Goal: Task Accomplishment & Management: Use online tool/utility

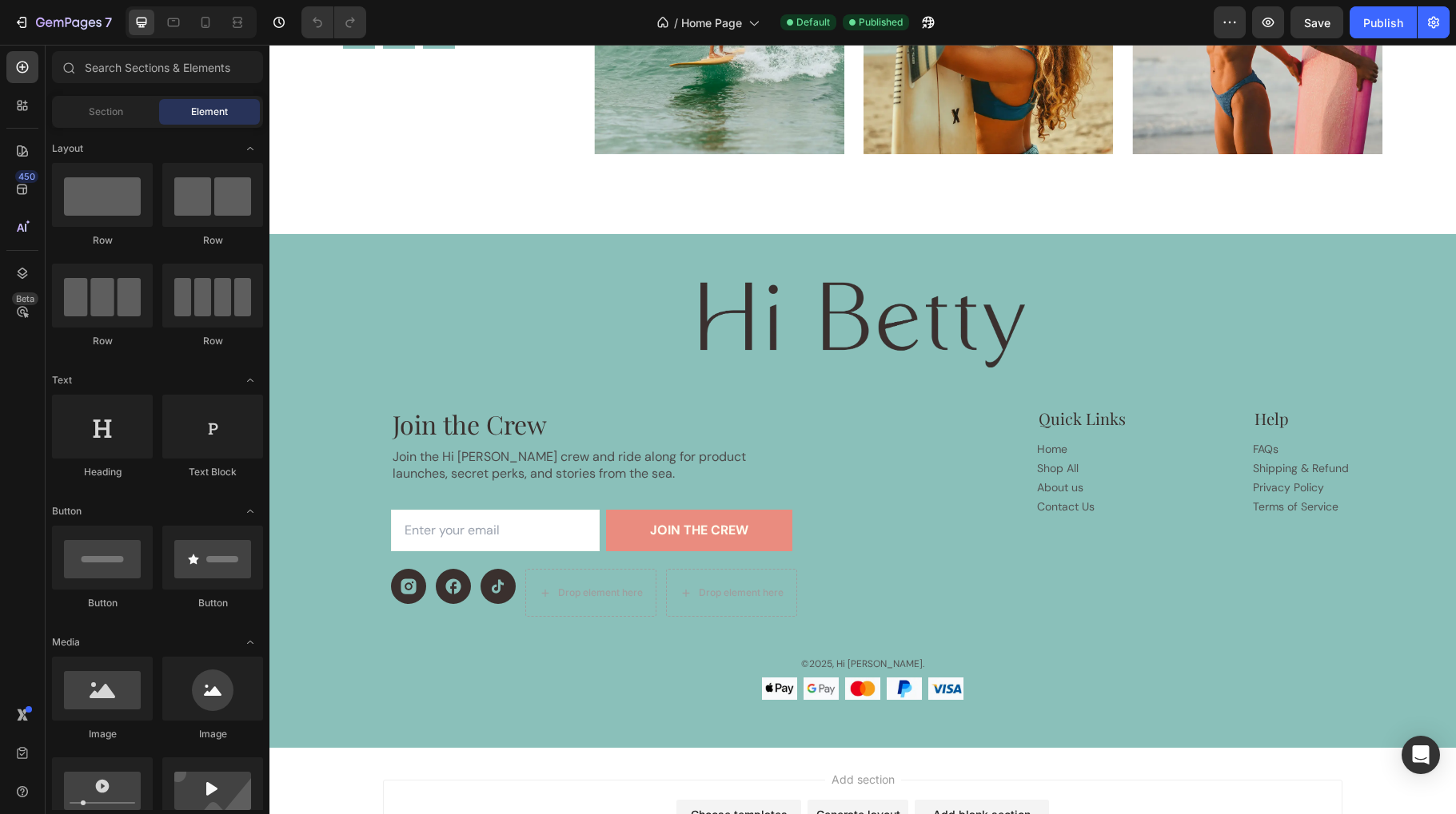
scroll to position [4708, 0]
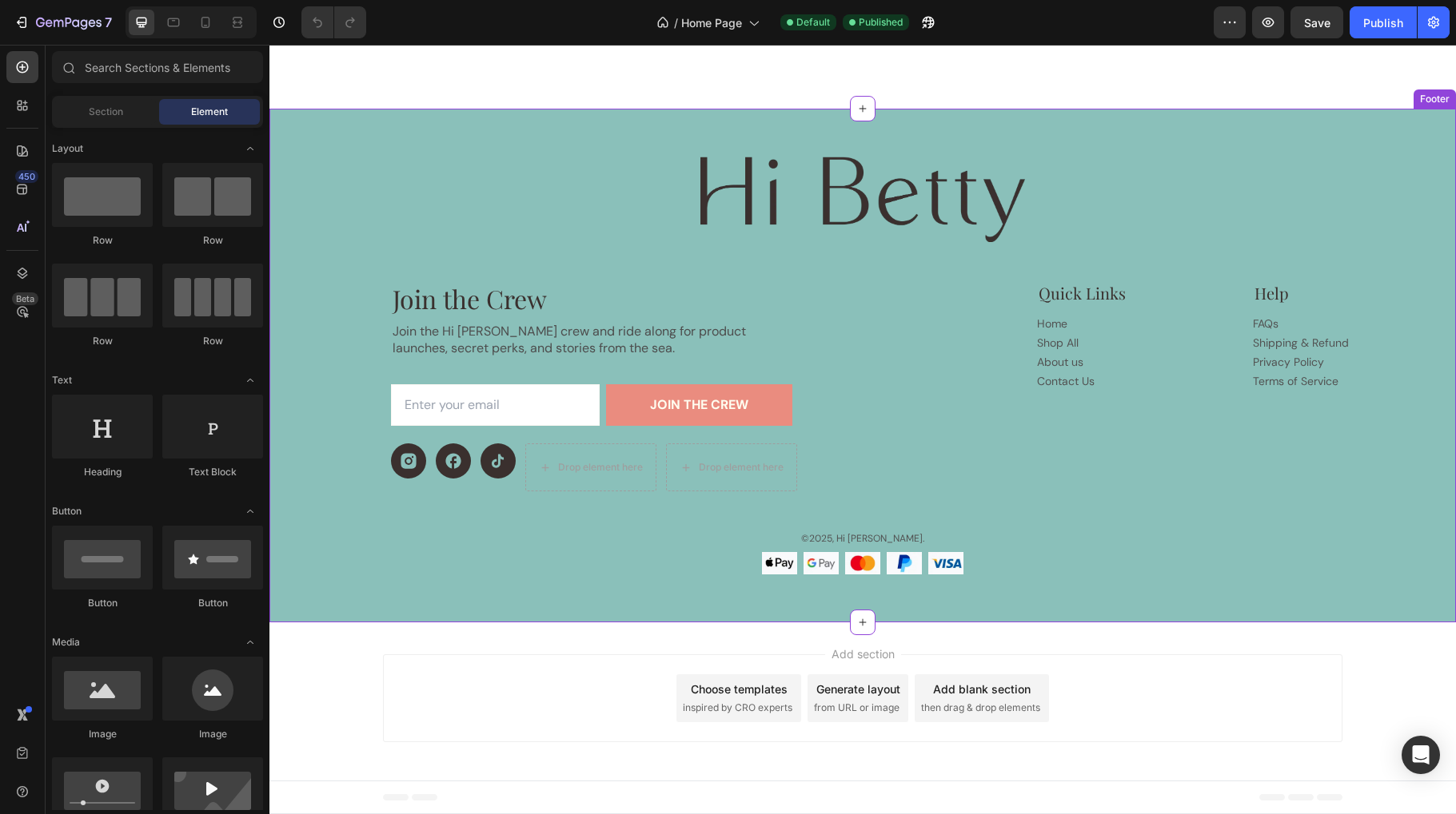
click at [957, 554] on img at bounding box center [945, 564] width 35 height 23
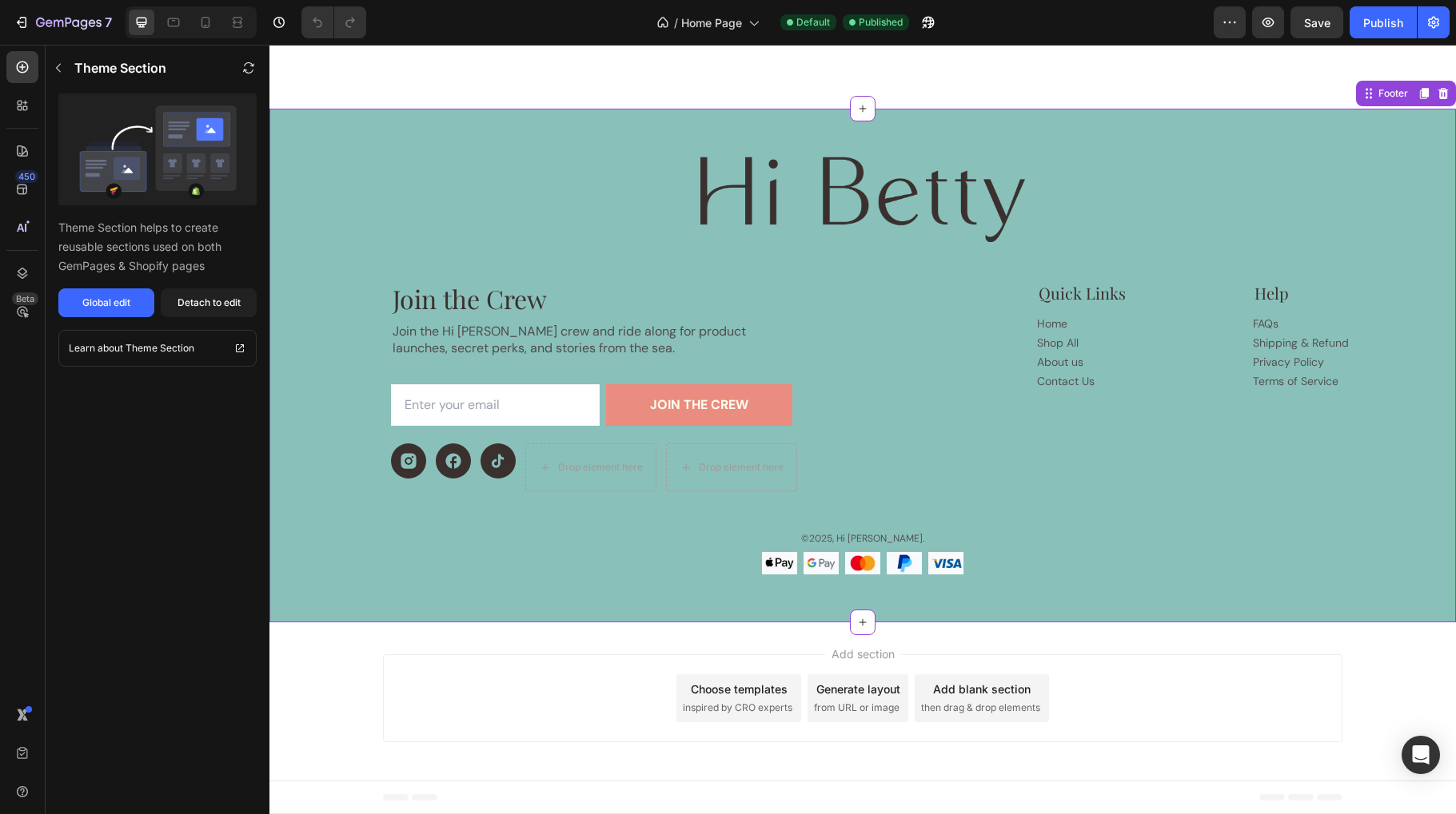
click at [1005, 515] on div "Image Join the Crew Heading Join the Hi [PERSON_NAME] crew and ride along for p…" at bounding box center [863, 366] width 1148 height 418
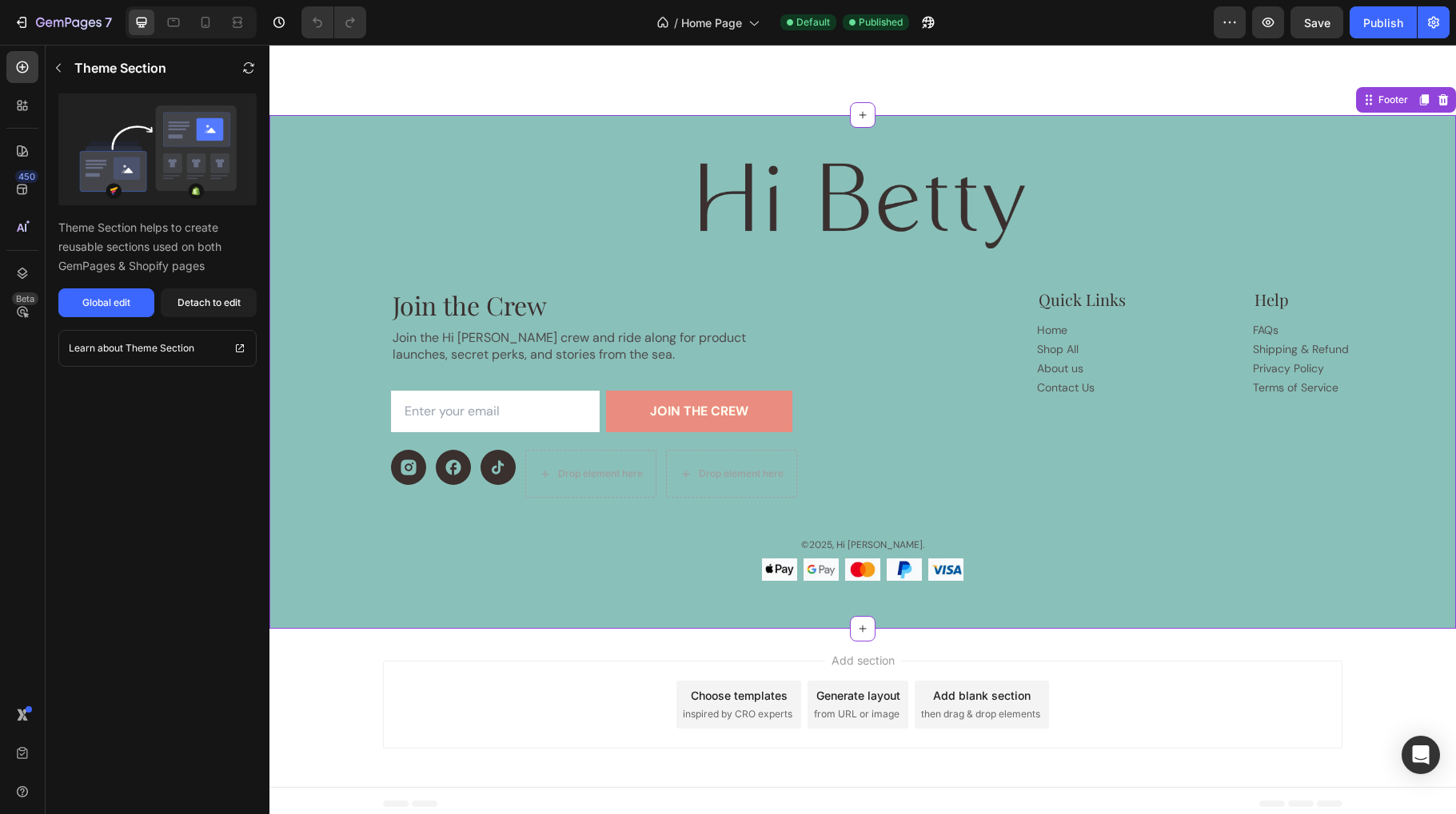
scroll to position [0, 0]
click at [1000, 512] on div "Image Join the Crew Heading Join the Hi [PERSON_NAME] crew and ride along for p…" at bounding box center [863, 372] width 1148 height 418
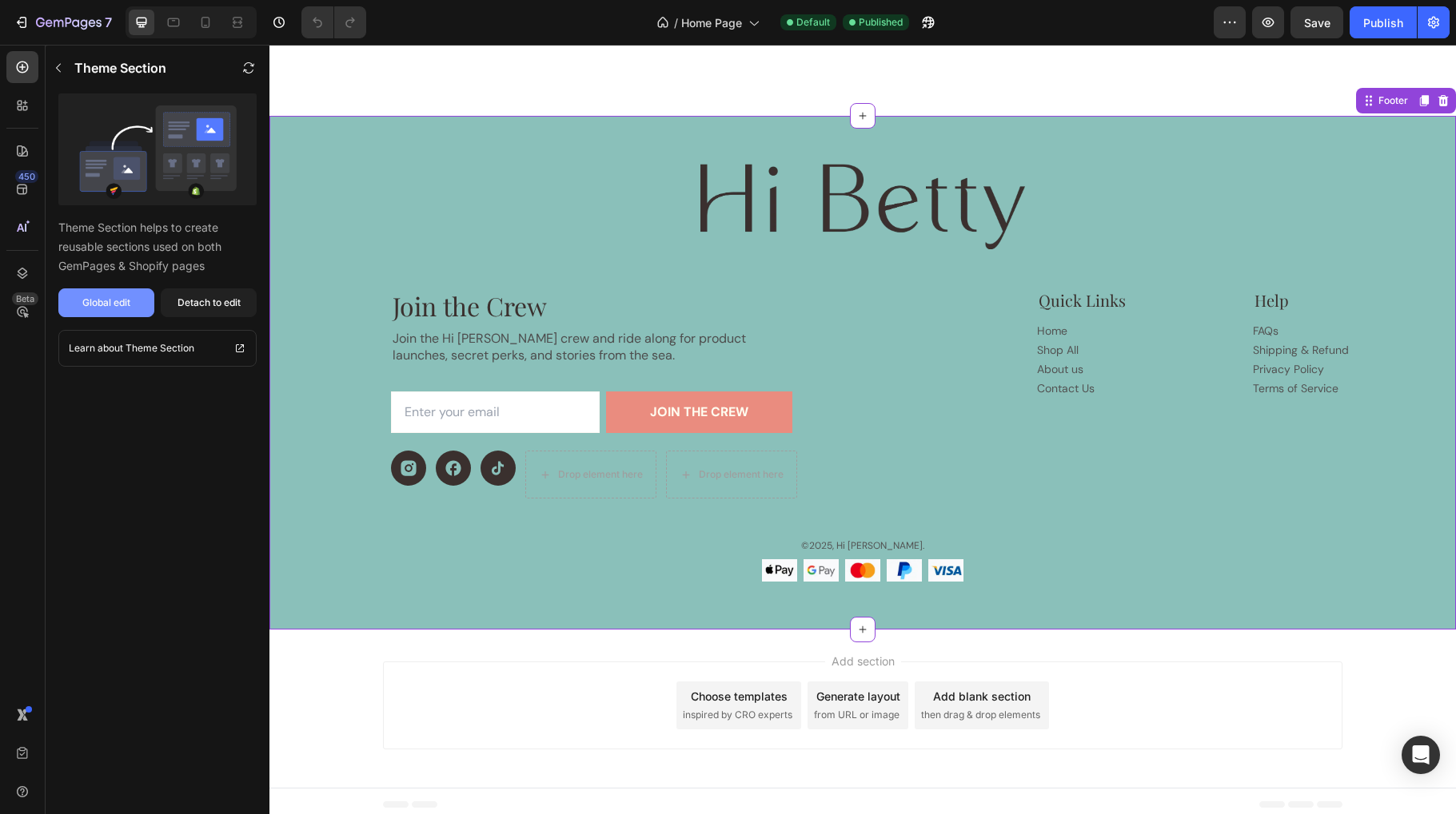
click at [116, 310] on button "Global edit" at bounding box center [106, 303] width 96 height 29
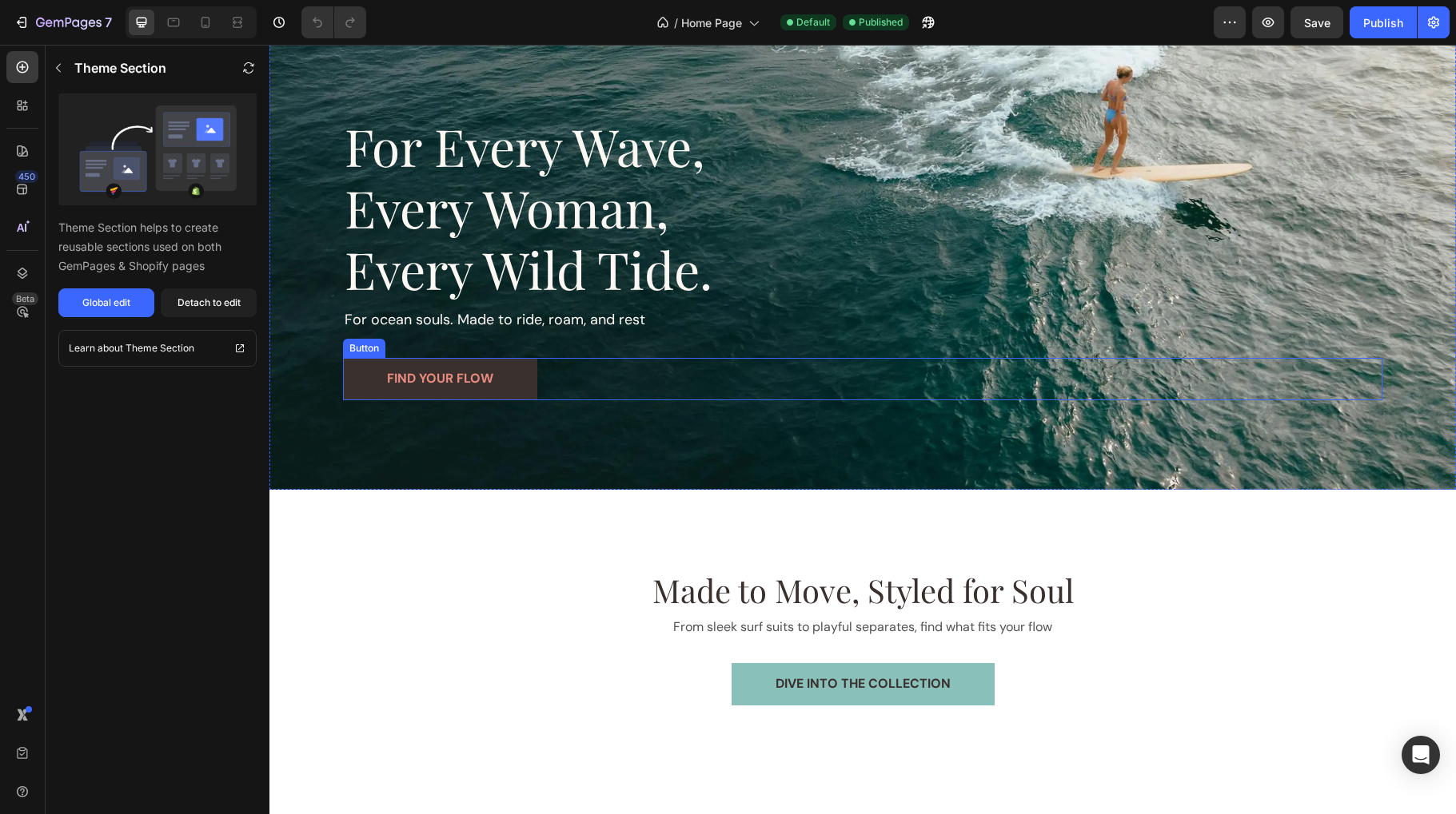
scroll to position [234, 0]
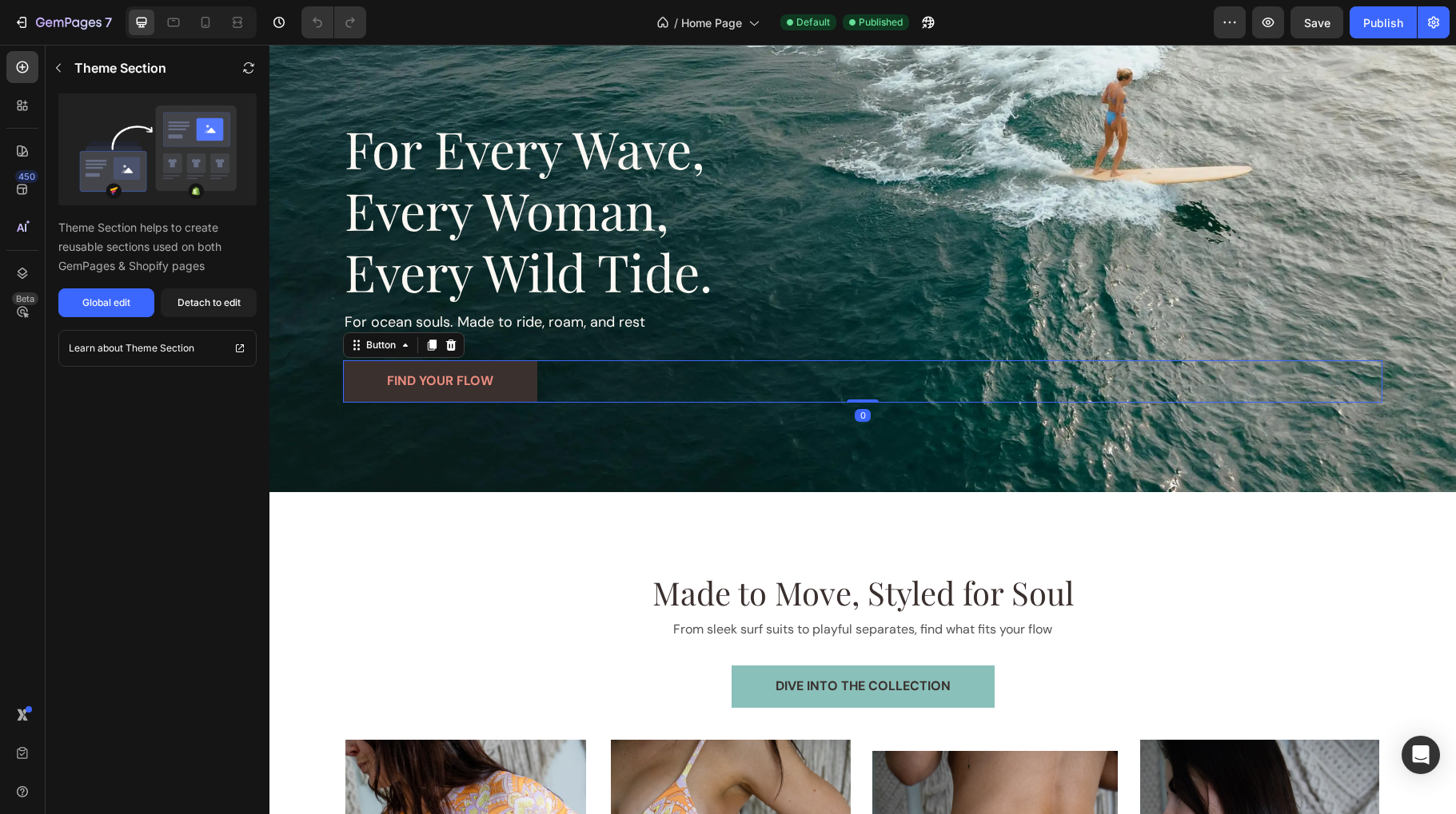
click at [525, 381] on link "find your flow" at bounding box center [440, 381] width 194 height 42
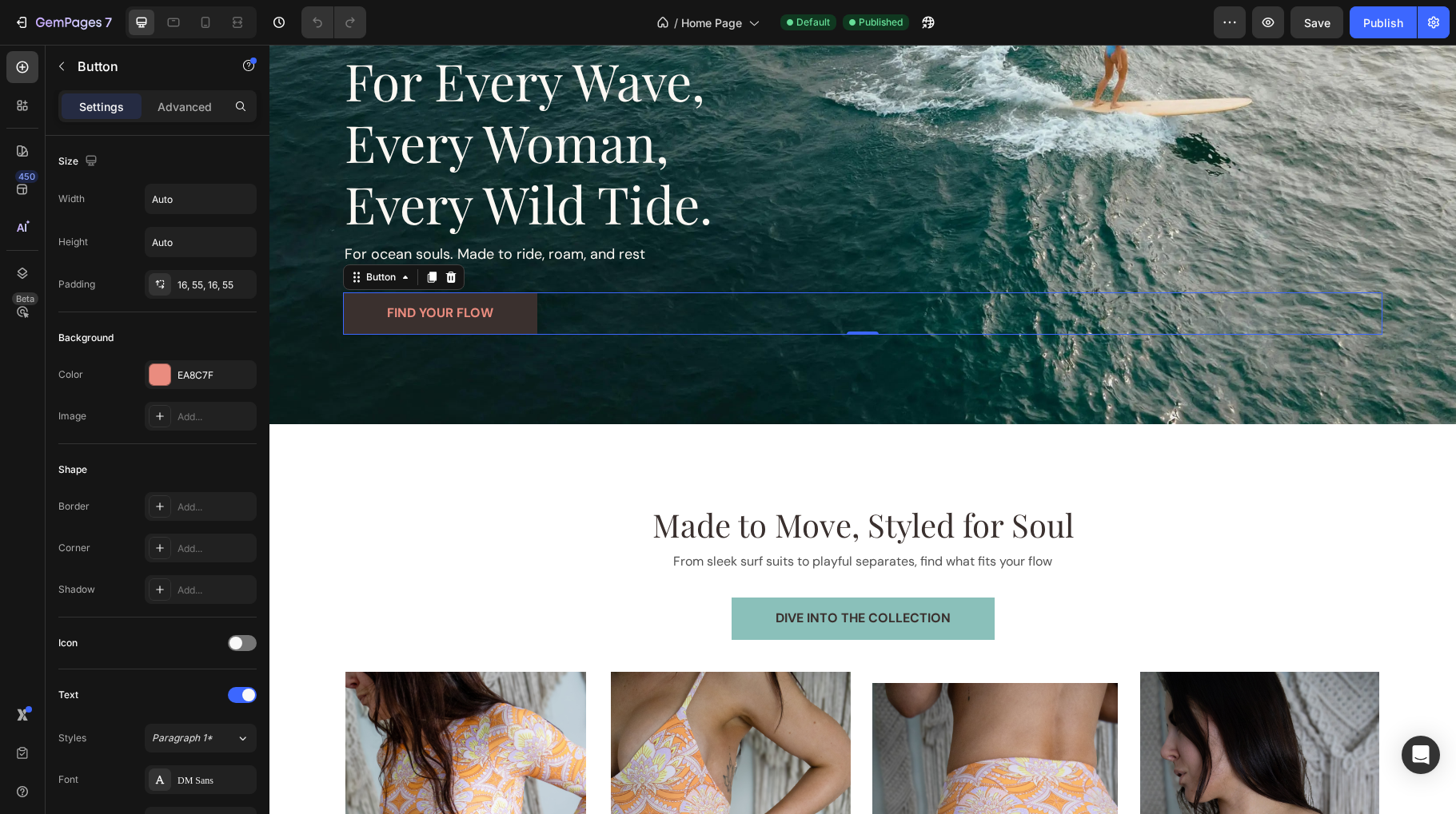
scroll to position [300, 0]
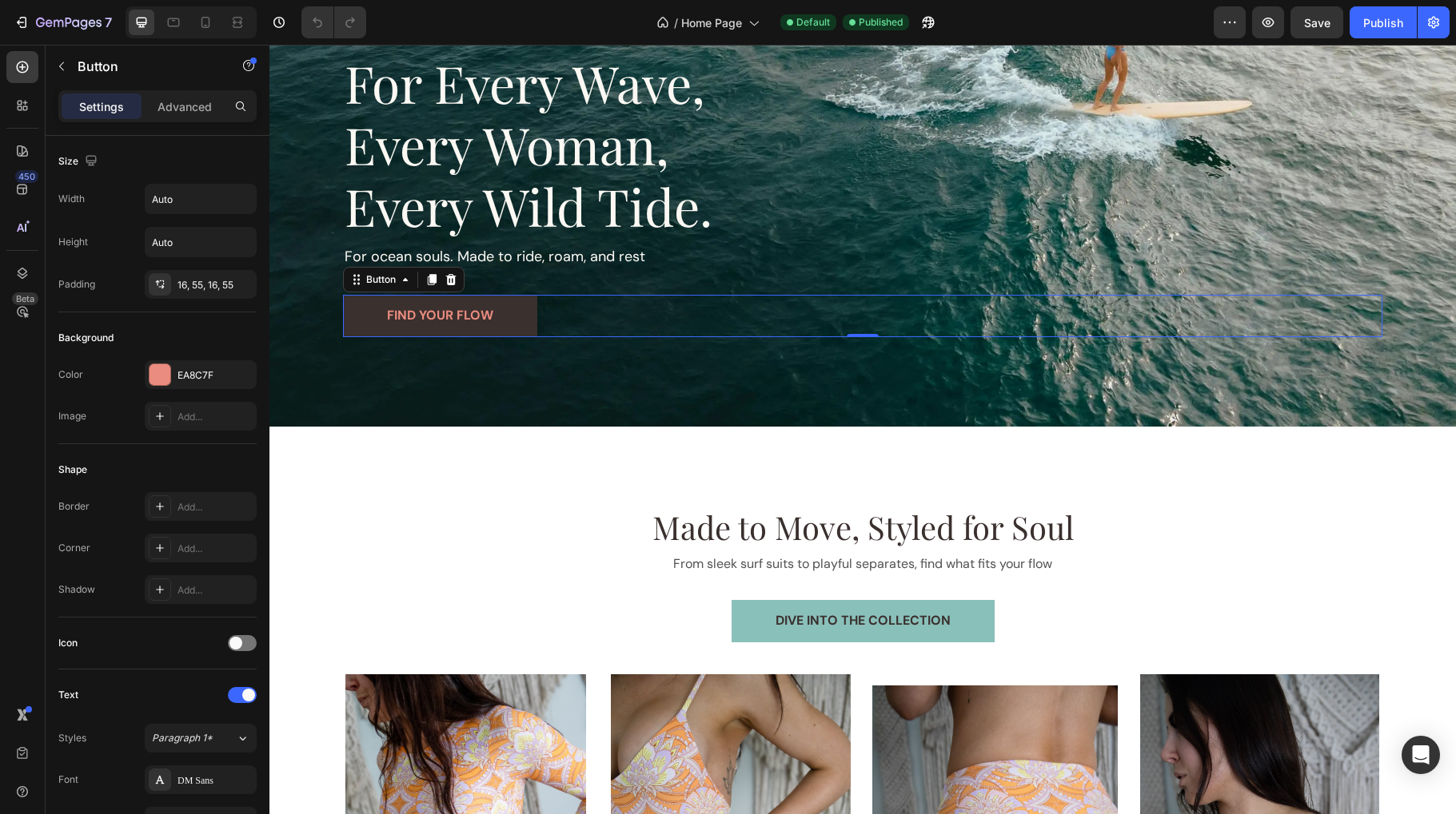
click at [521, 320] on link "find your flow" at bounding box center [440, 315] width 194 height 42
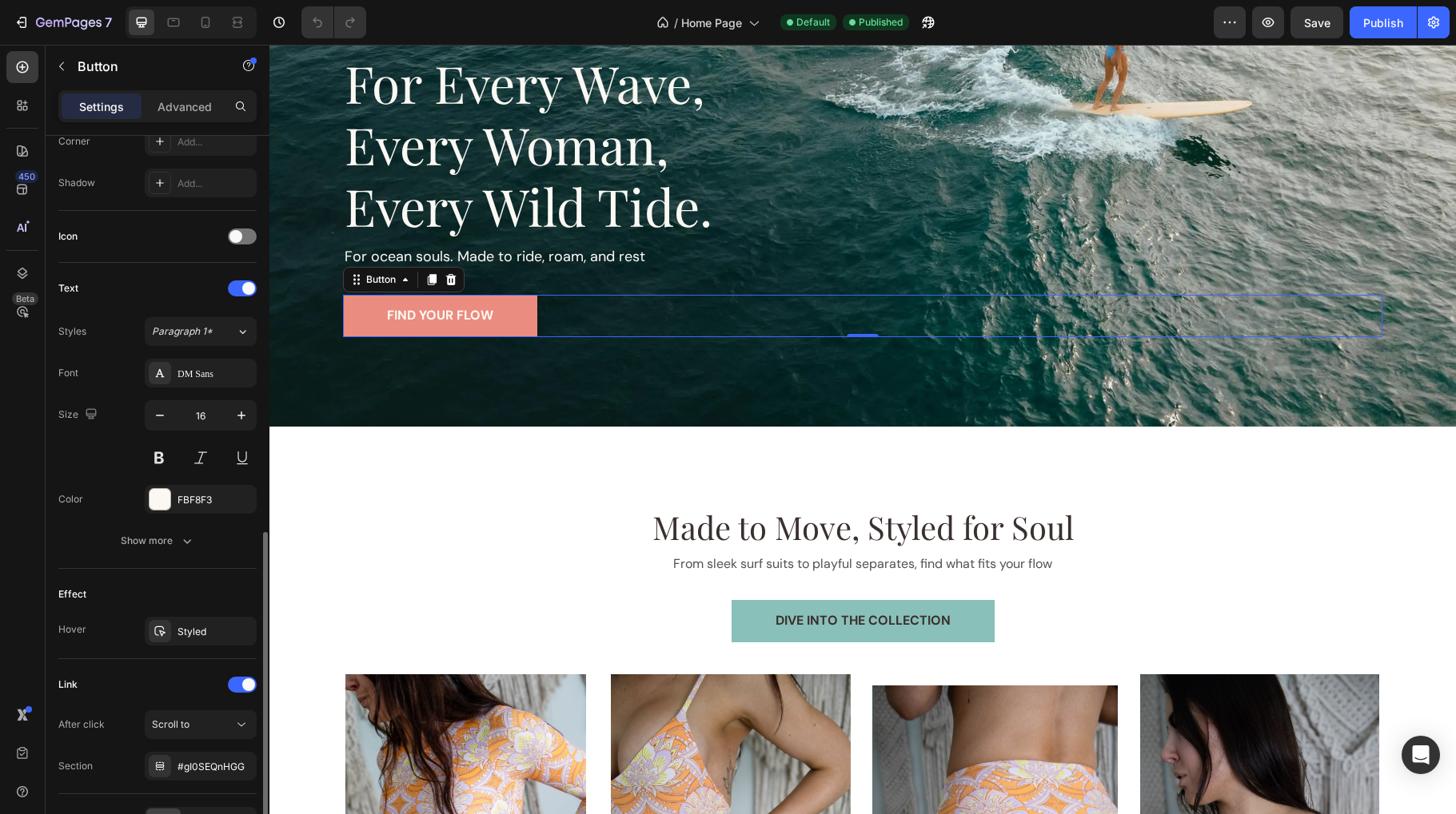
scroll to position [505, 0]
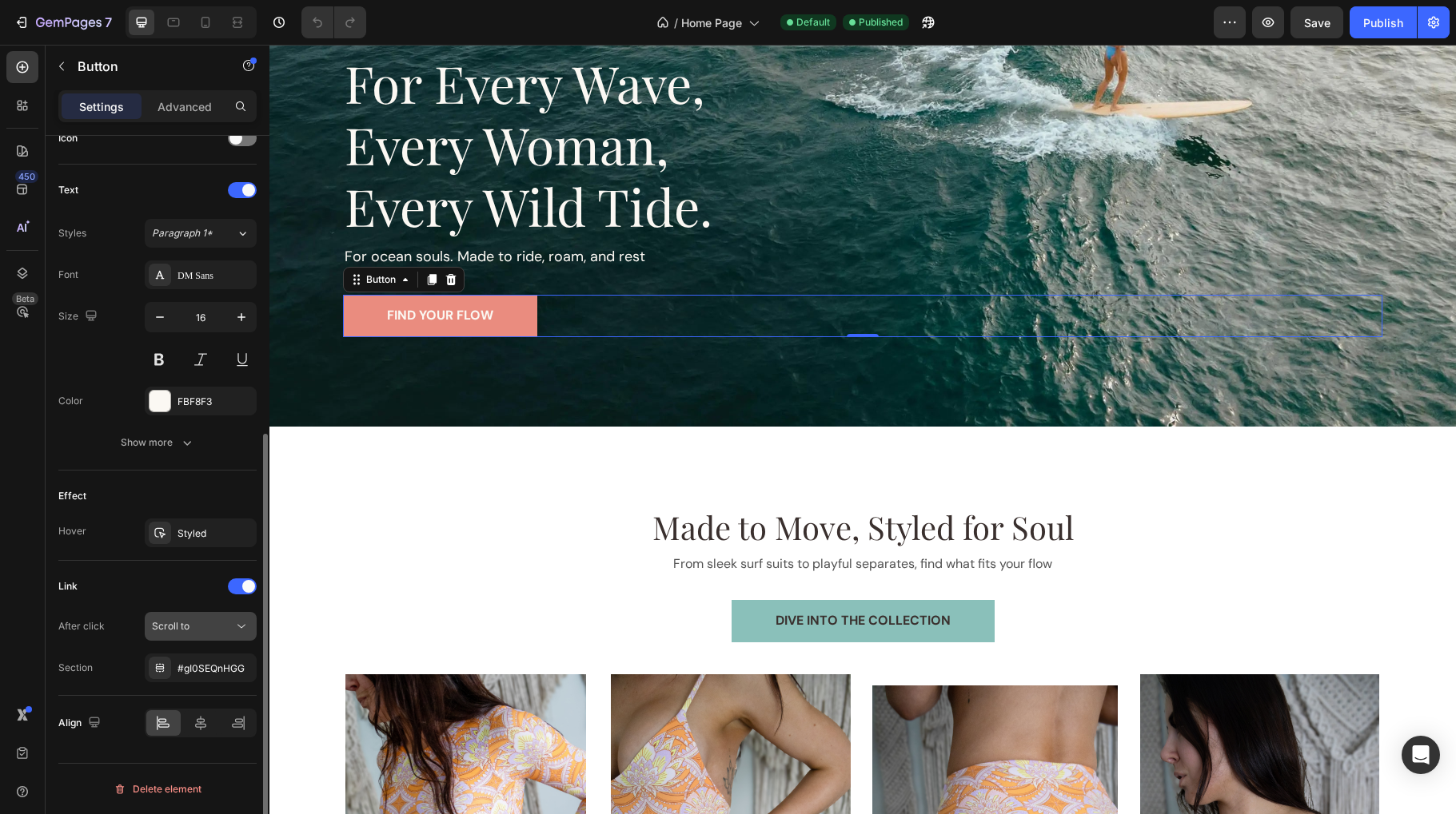
click at [208, 629] on div "Scroll to" at bounding box center [192, 626] width 82 height 14
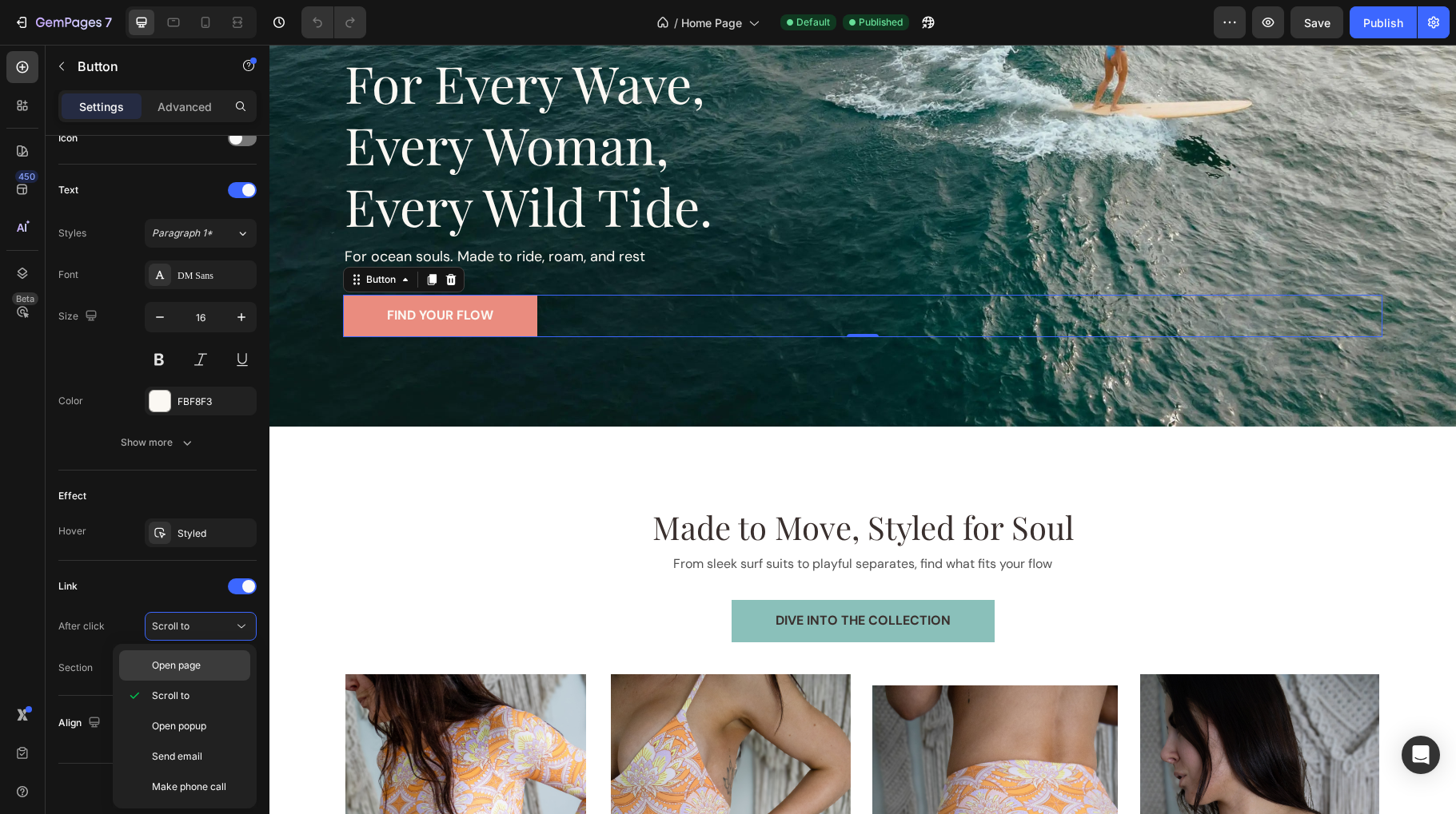
click at [186, 671] on span "Open page" at bounding box center [176, 665] width 49 height 14
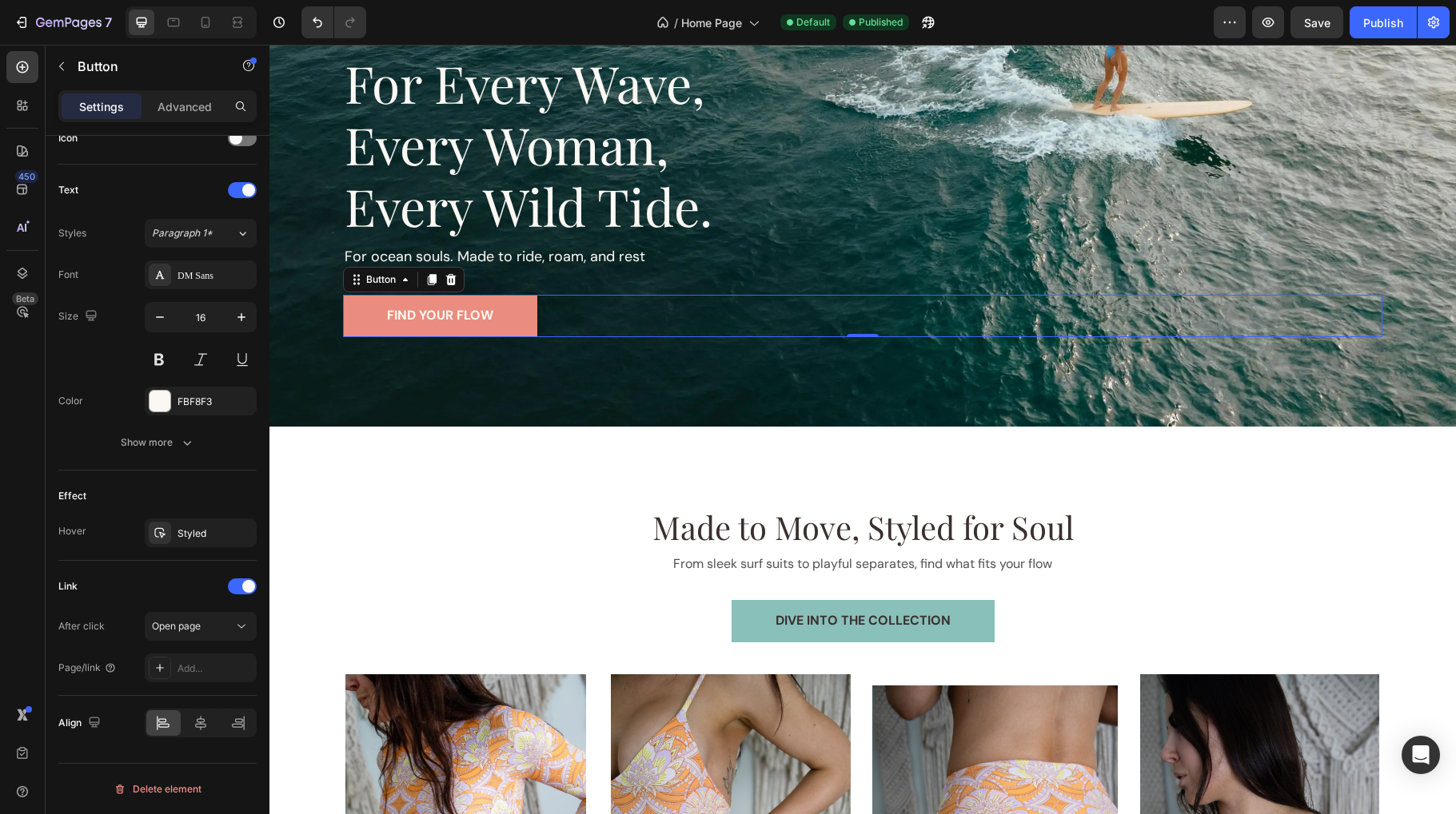
click at [186, 671] on div "Add..." at bounding box center [215, 669] width 75 height 14
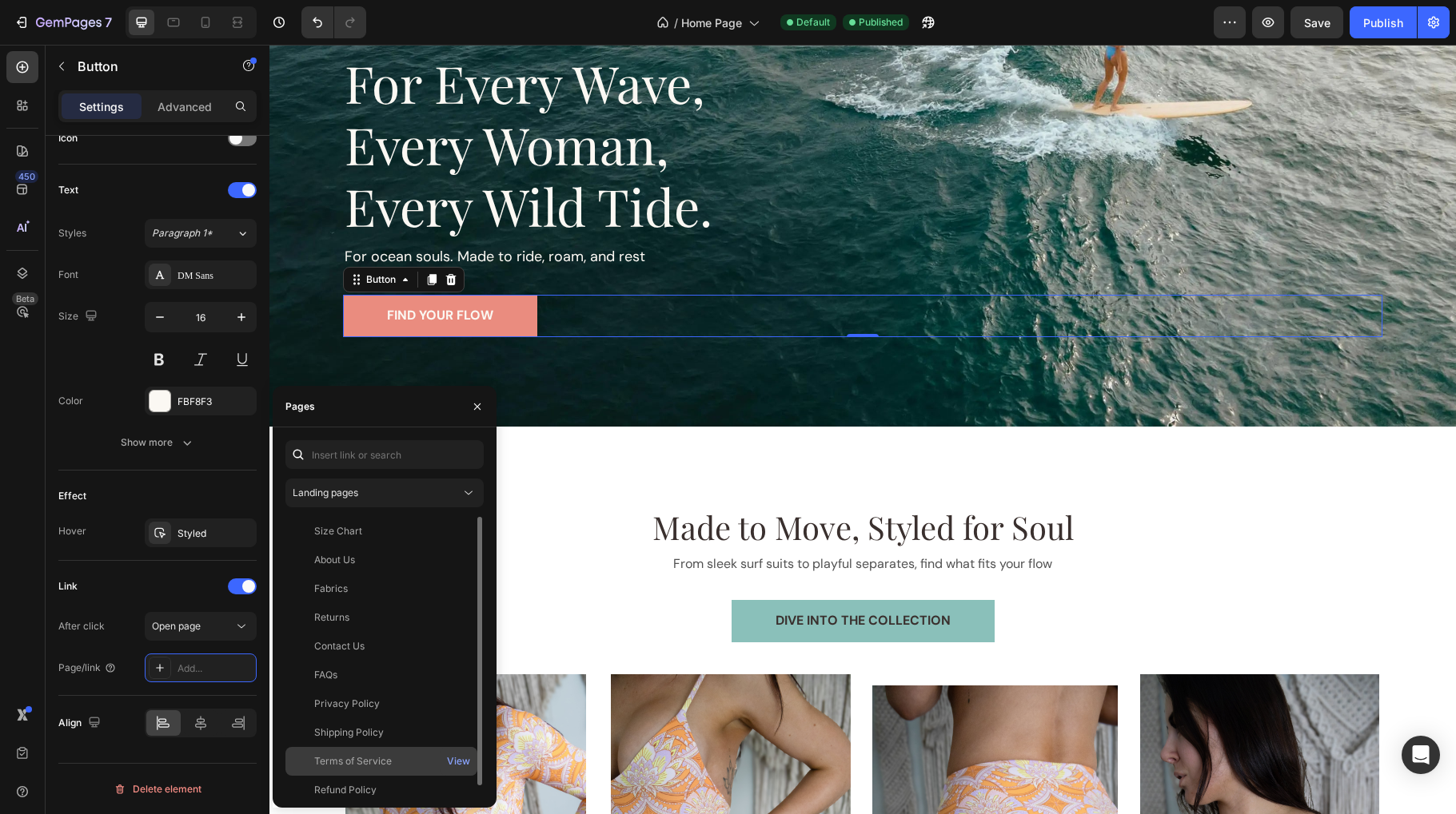
scroll to position [9, 0]
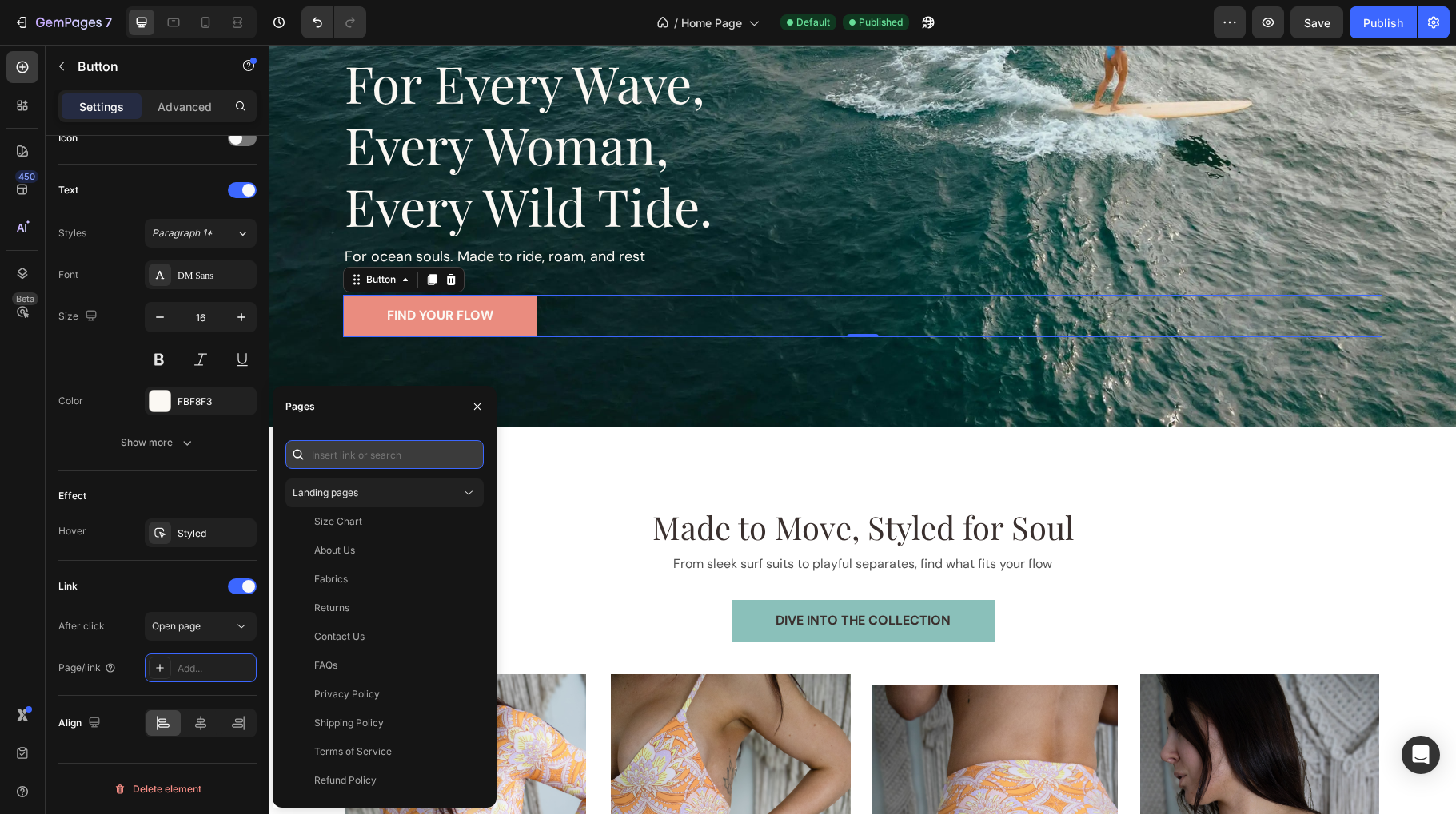
click at [385, 452] on input "text" at bounding box center [384, 455] width 198 height 29
type input "p"
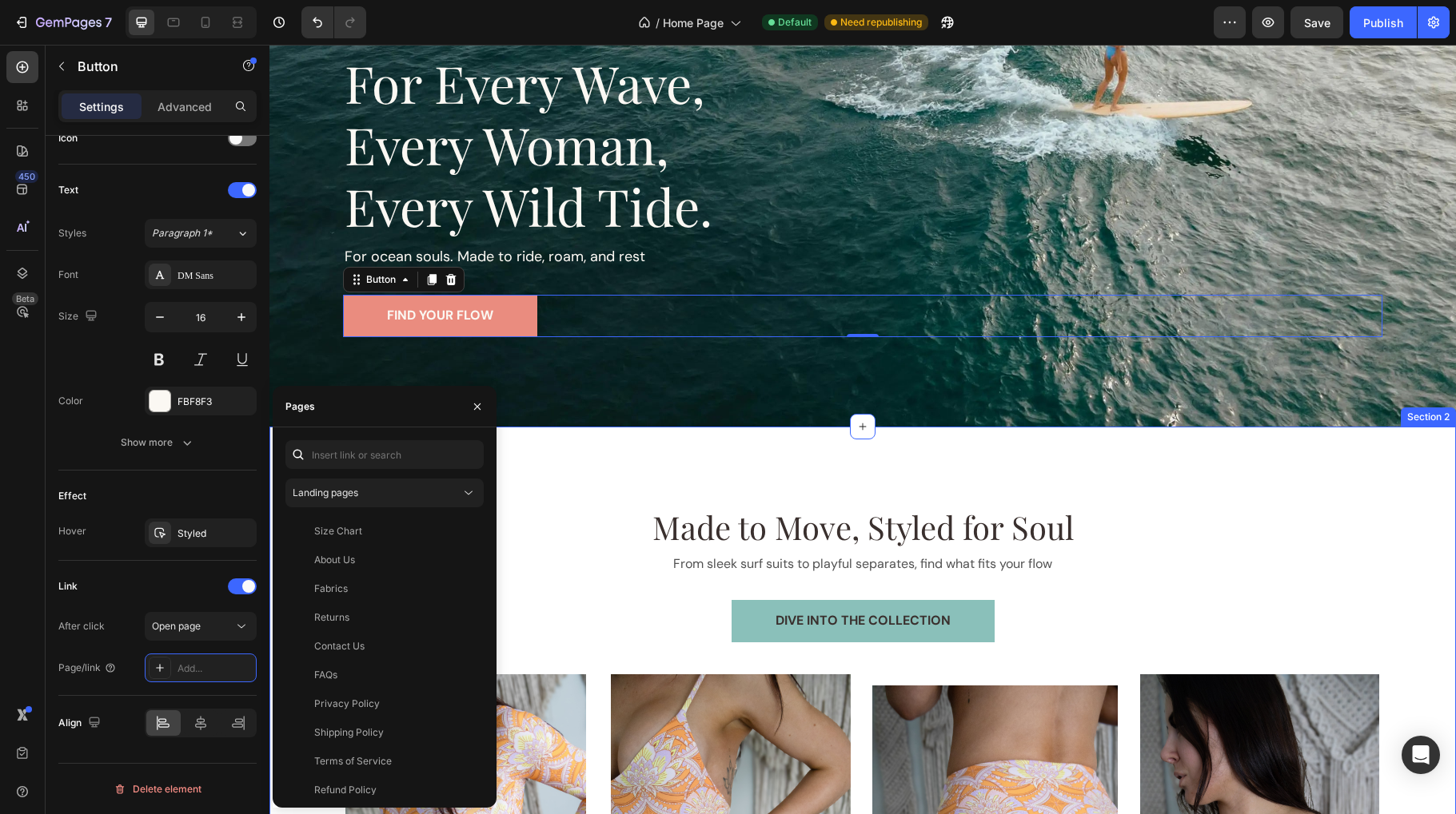
click at [556, 487] on div "Made to Move, Styled for Soul Heading From sleek surf suits to playful separate…" at bounding box center [862, 803] width 1187 height 753
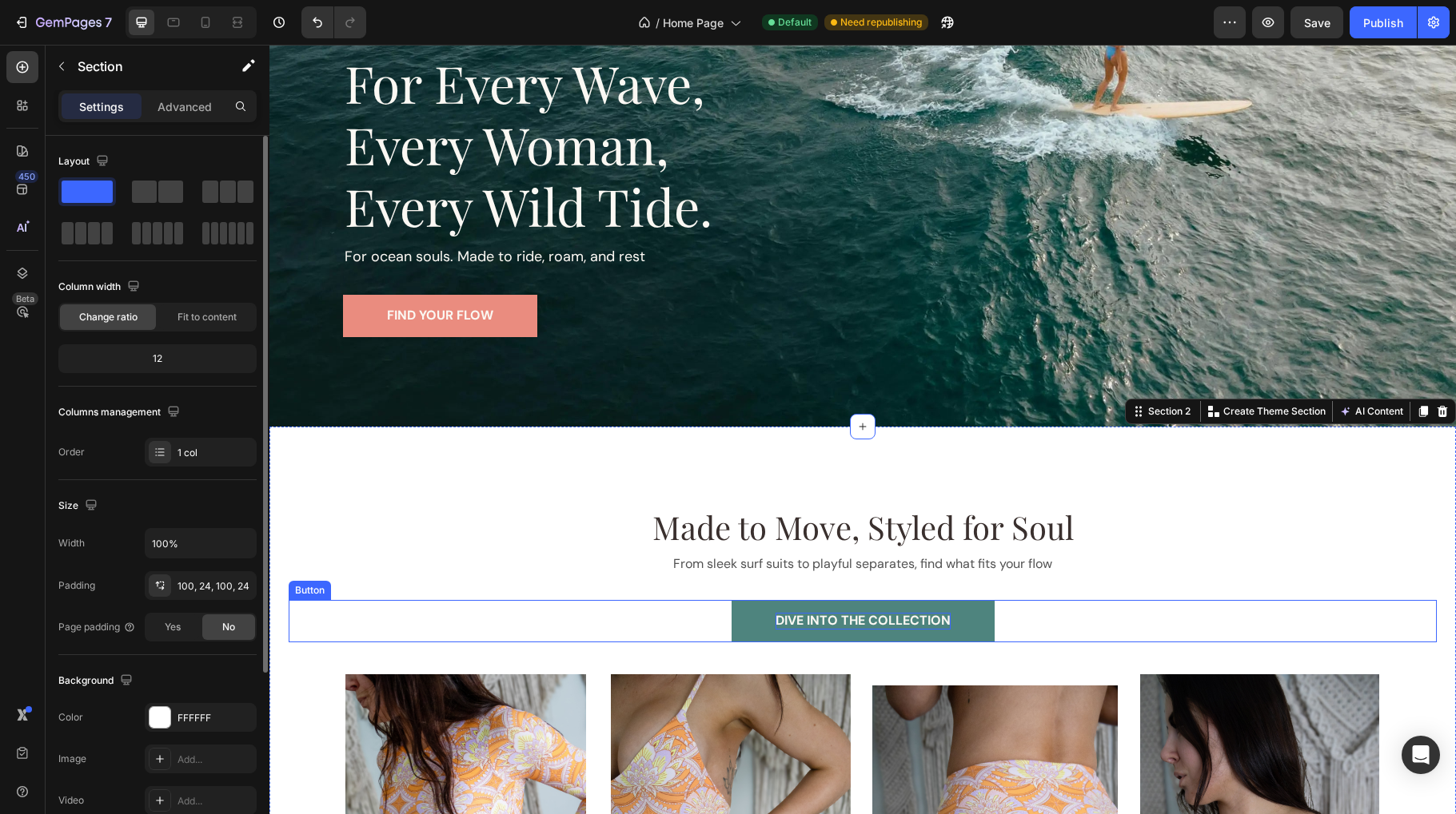
click at [852, 613] on p "DIVE INTO THE COLLECTION" at bounding box center [863, 622] width 175 height 17
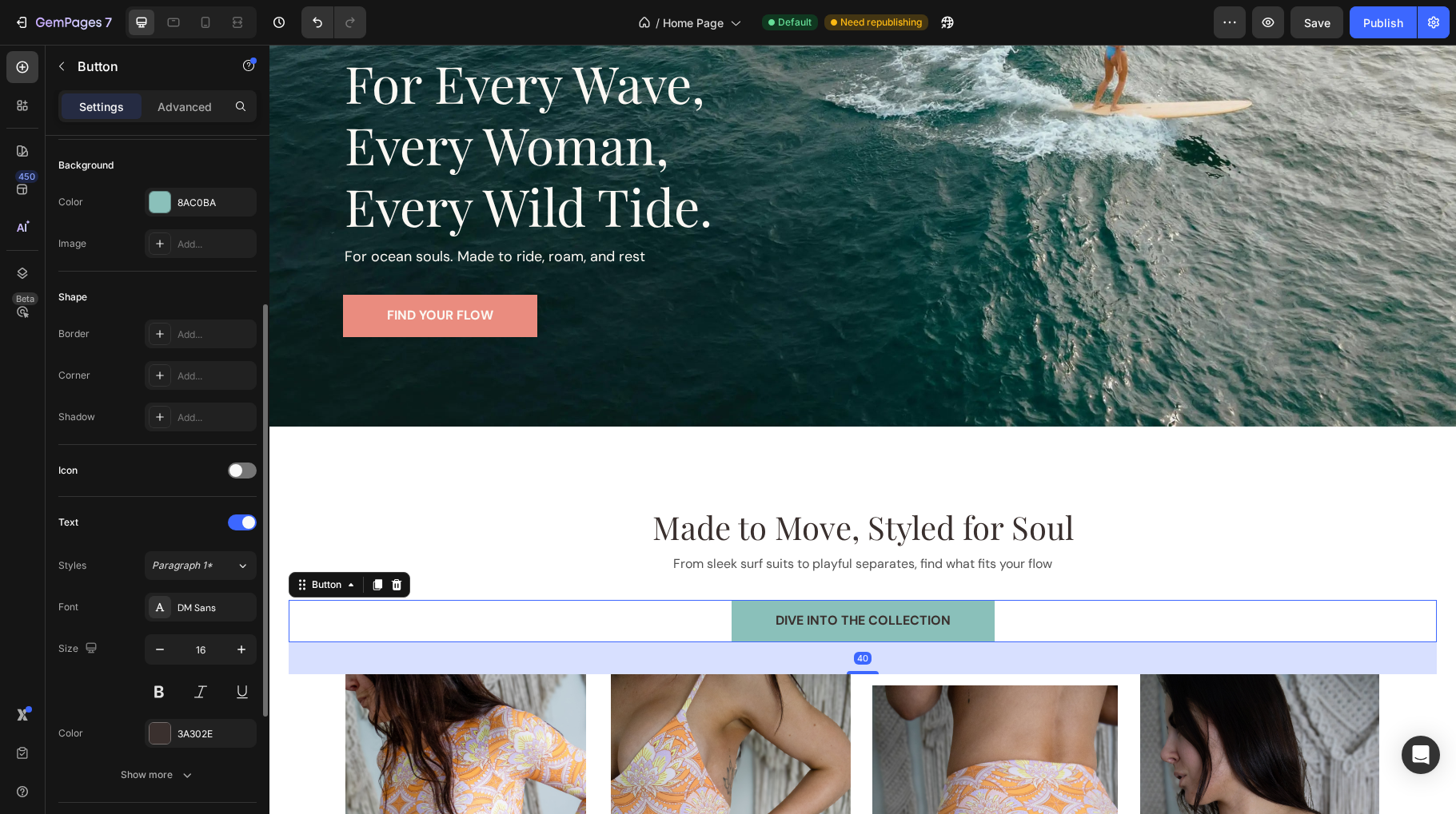
scroll to position [547, 0]
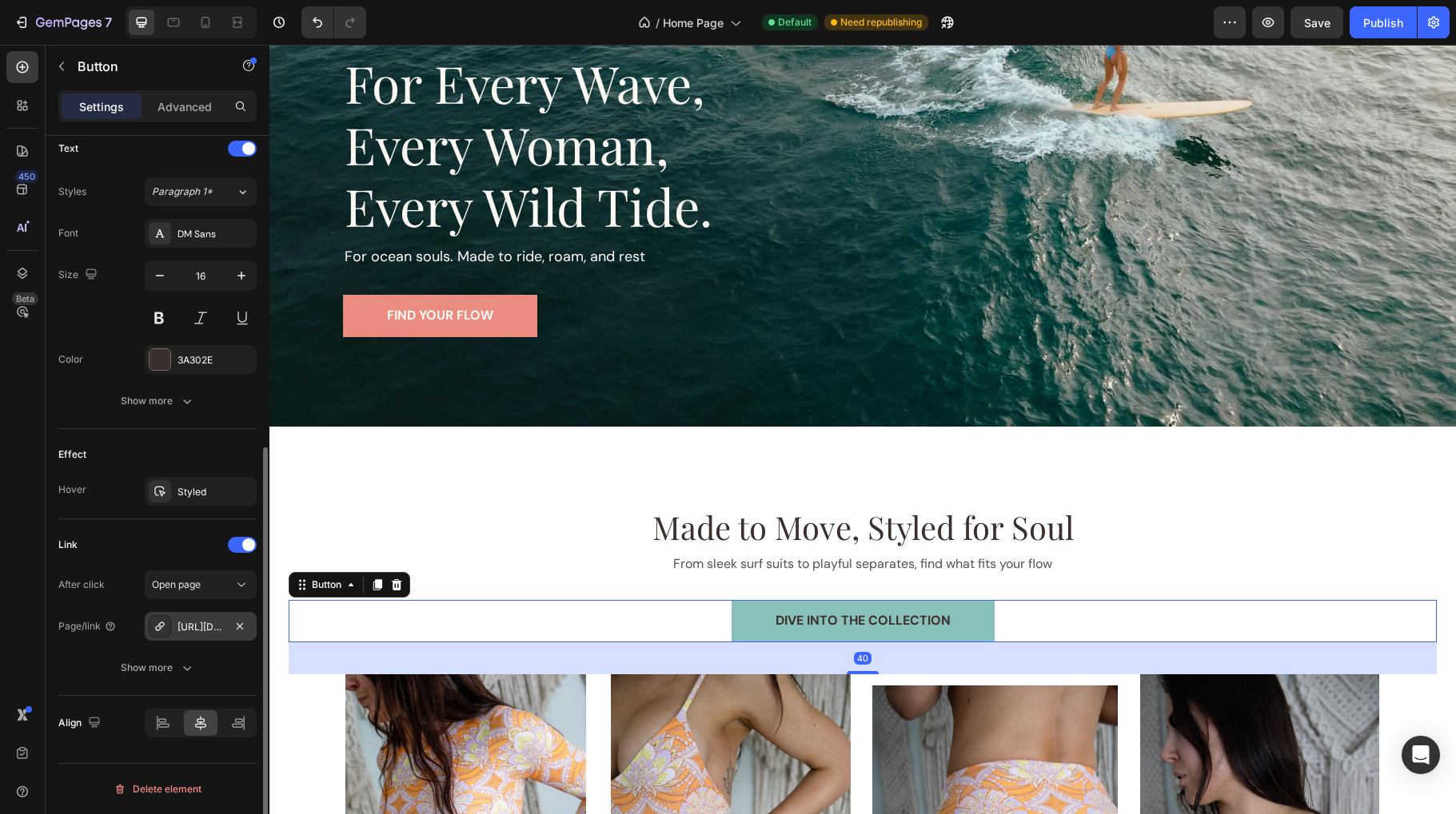
click at [200, 634] on div "[URL][DOMAIN_NAME][PERSON_NAME]" at bounding box center [200, 626] width 46 height 14
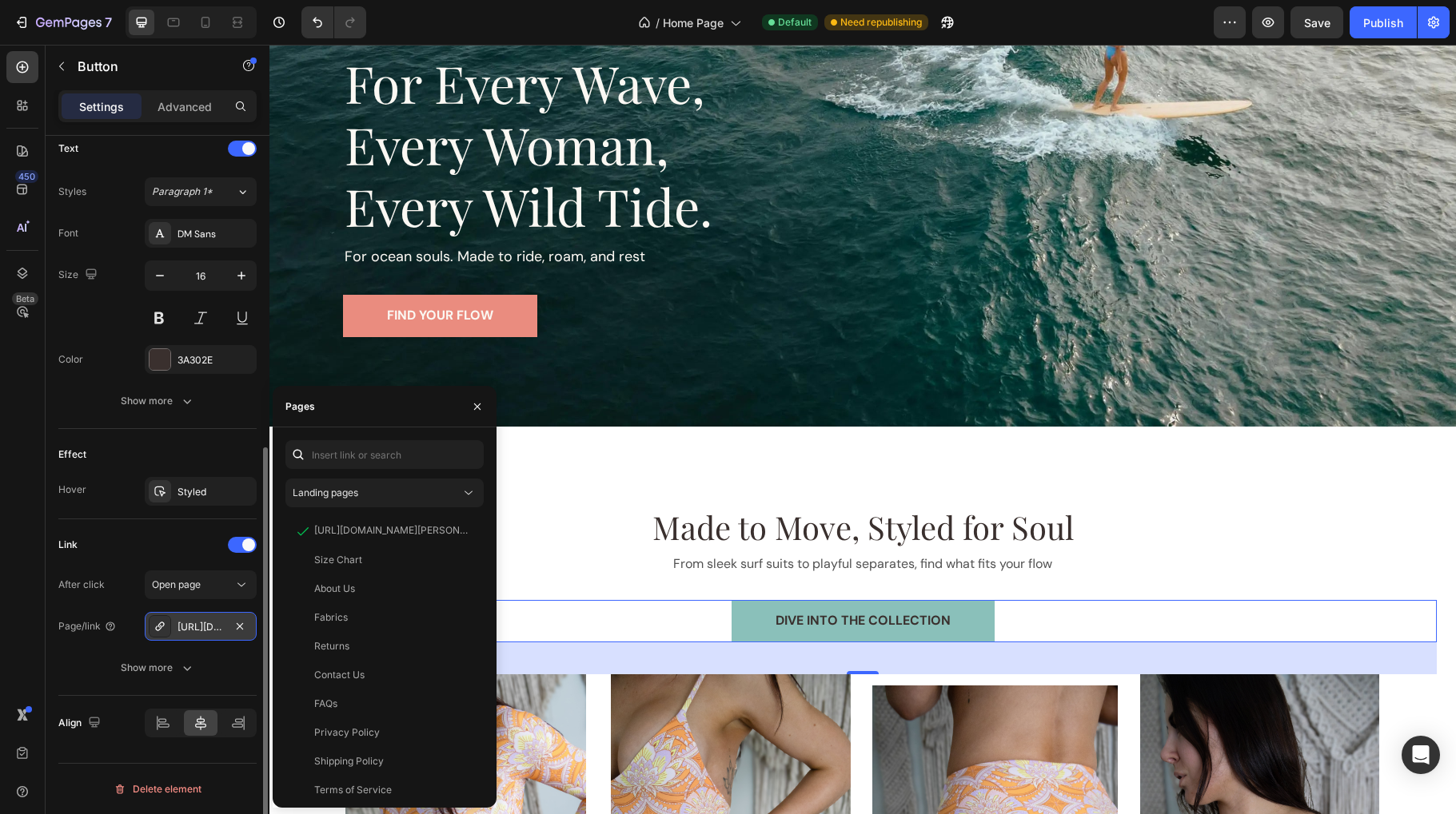
click at [200, 632] on div "[URL][DOMAIN_NAME][PERSON_NAME]" at bounding box center [200, 626] width 46 height 14
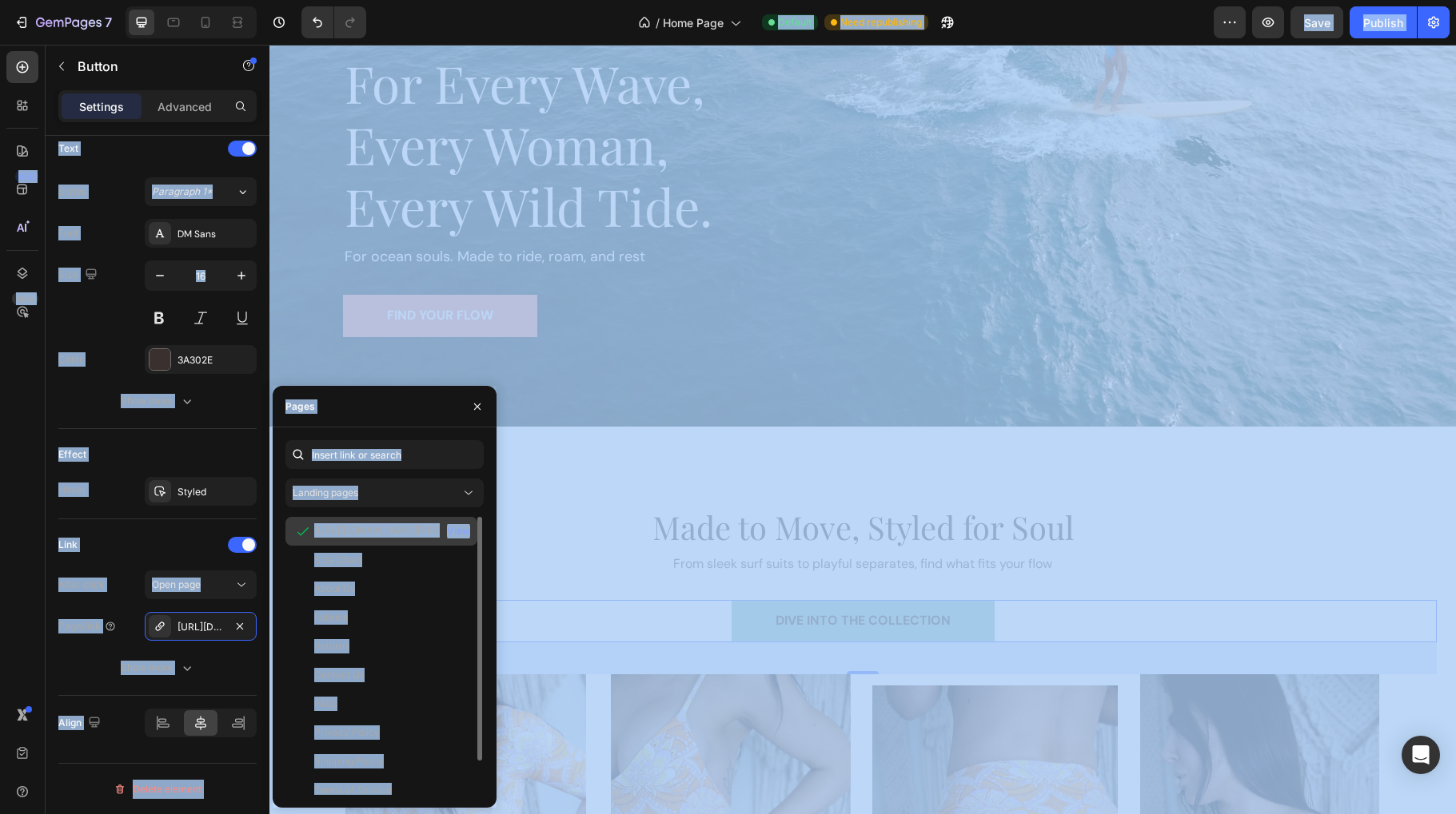
click at [365, 534] on div "[URL][DOMAIN_NAME][PERSON_NAME]" at bounding box center [391, 530] width 154 height 14
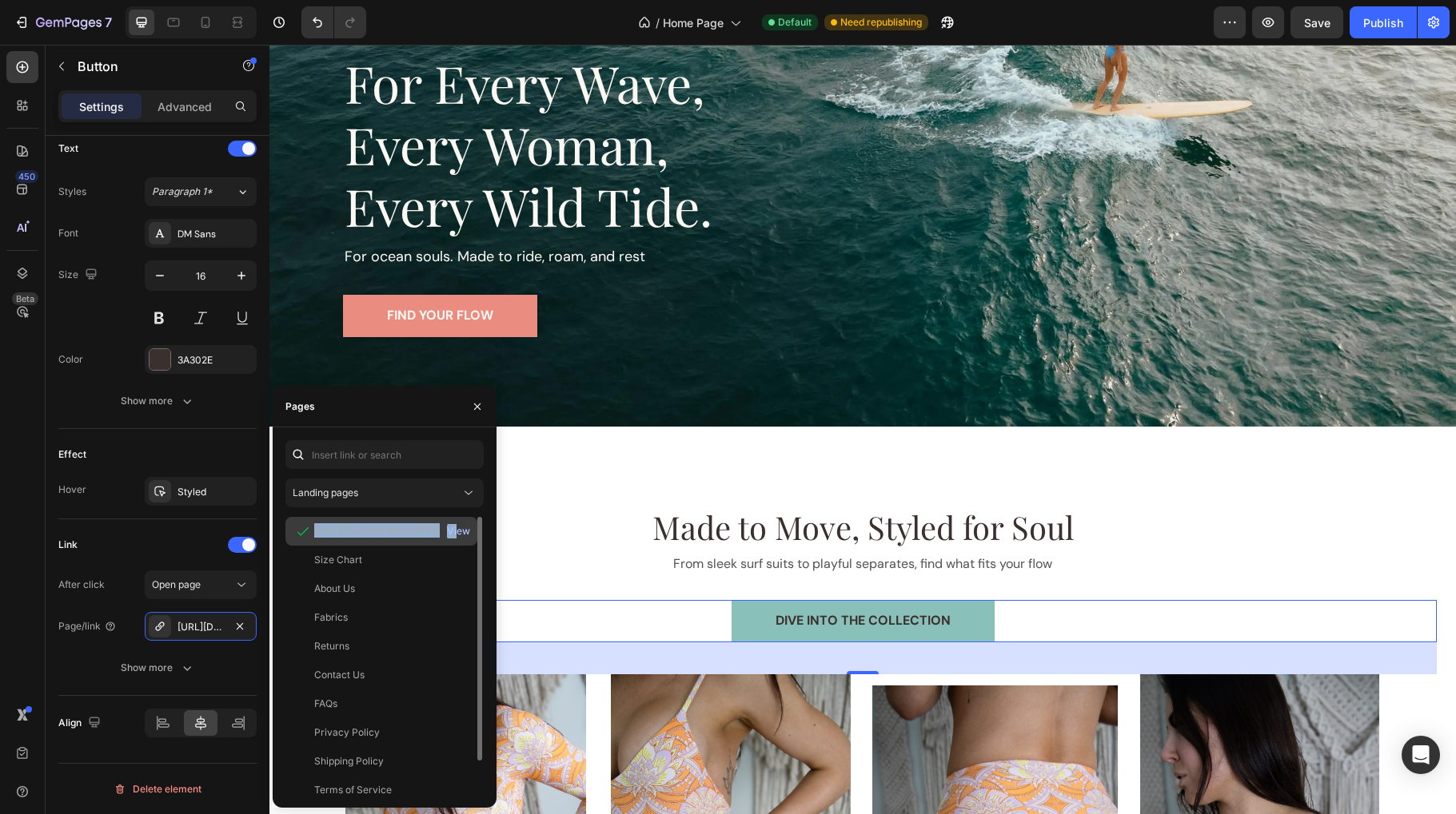
drag, startPoint x: 306, startPoint y: 534, endPoint x: 451, endPoint y: 535, distance: 145.0
click at [451, 546] on div "[URL][DOMAIN_NAME][PERSON_NAME] View" at bounding box center [381, 560] width 192 height 29
click at [462, 534] on div "View" at bounding box center [458, 531] width 23 height 14
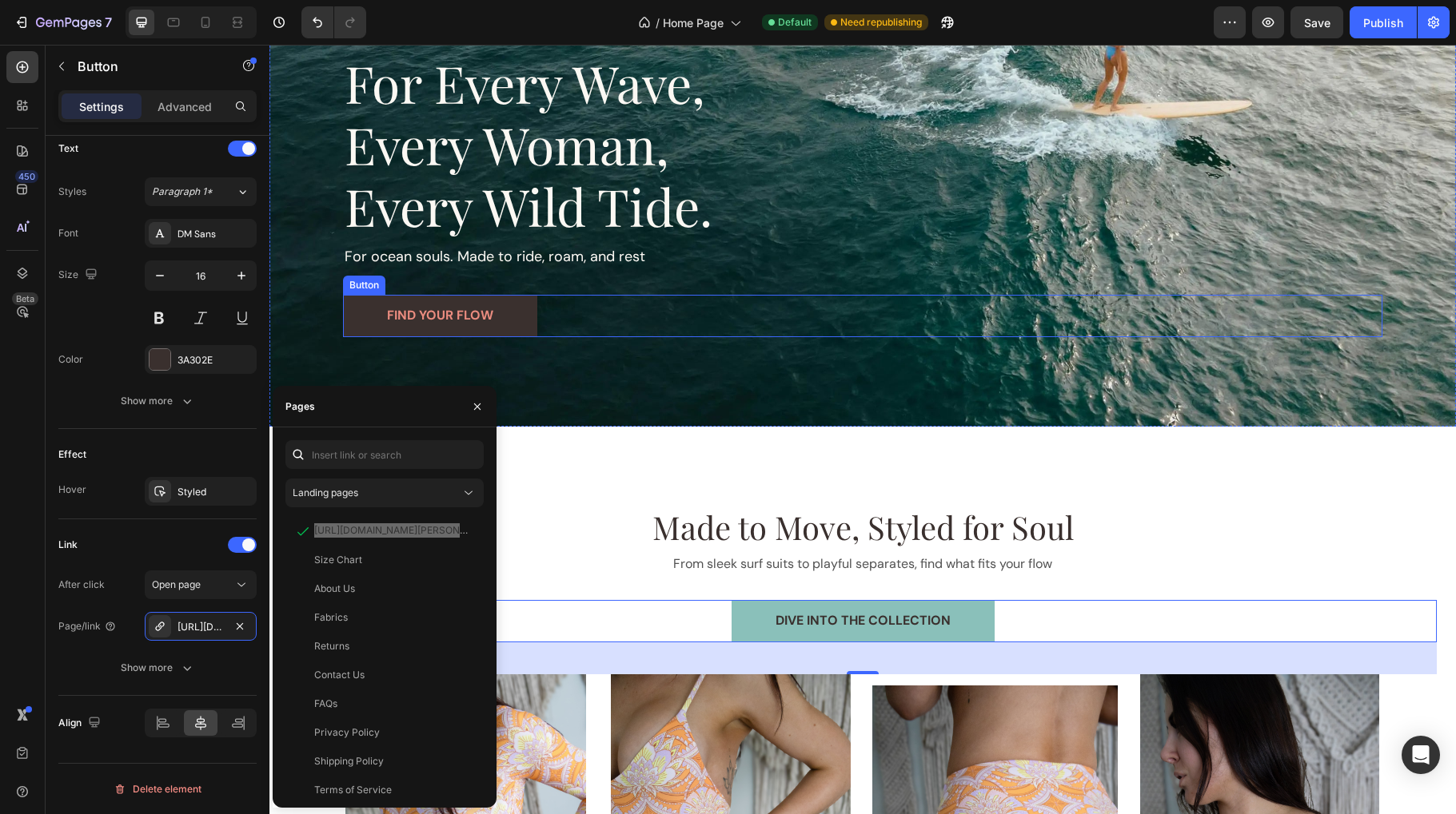
click at [404, 327] on button "find your flow" at bounding box center [440, 315] width 194 height 42
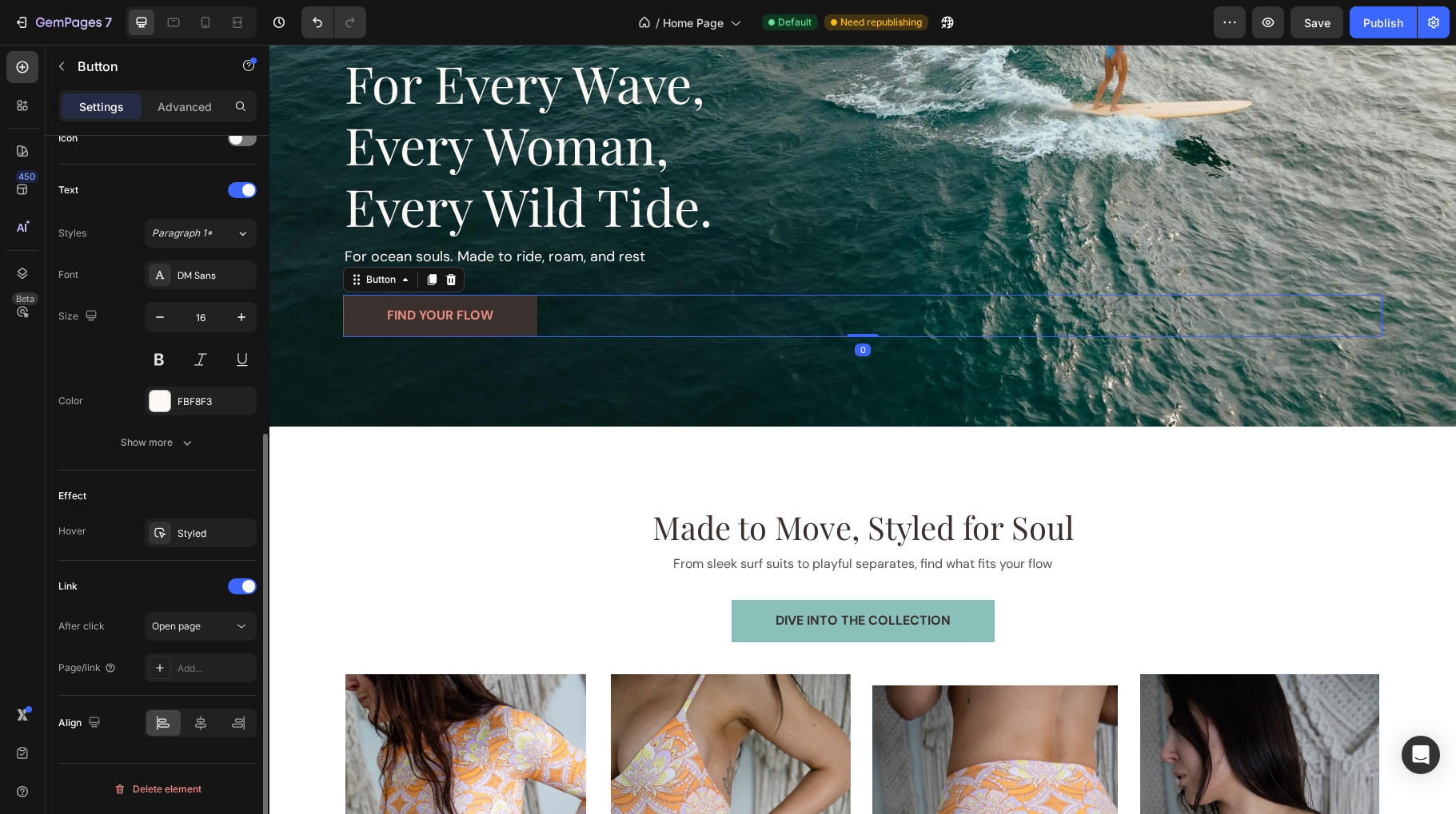
scroll to position [505, 0]
click at [211, 671] on div "Add..." at bounding box center [215, 669] width 75 height 14
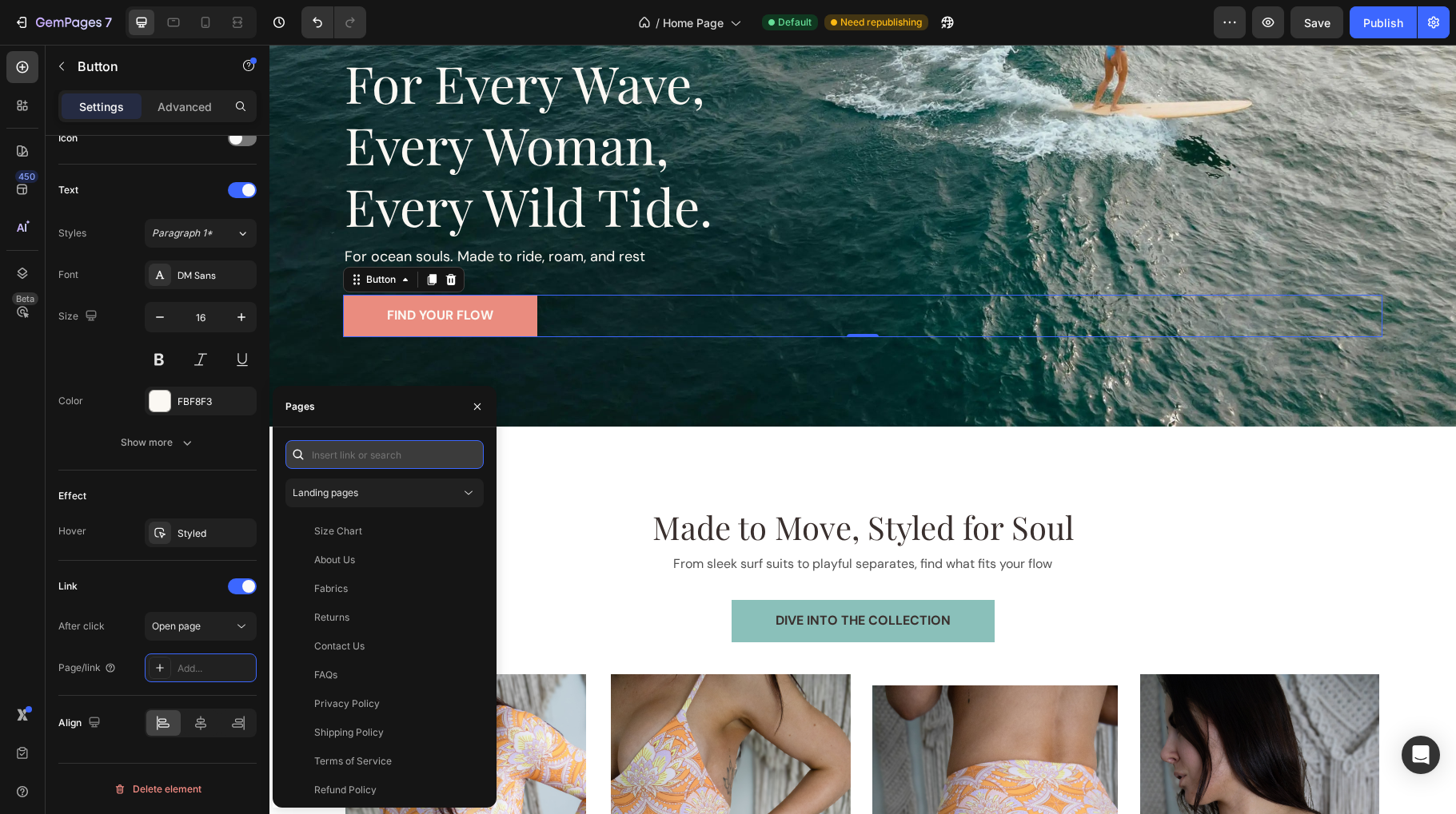
click at [356, 458] on input "text" at bounding box center [384, 455] width 198 height 29
paste input "[URL][DOMAIN_NAME][PERSON_NAME]"
type input "[URL][DOMAIN_NAME][PERSON_NAME]"
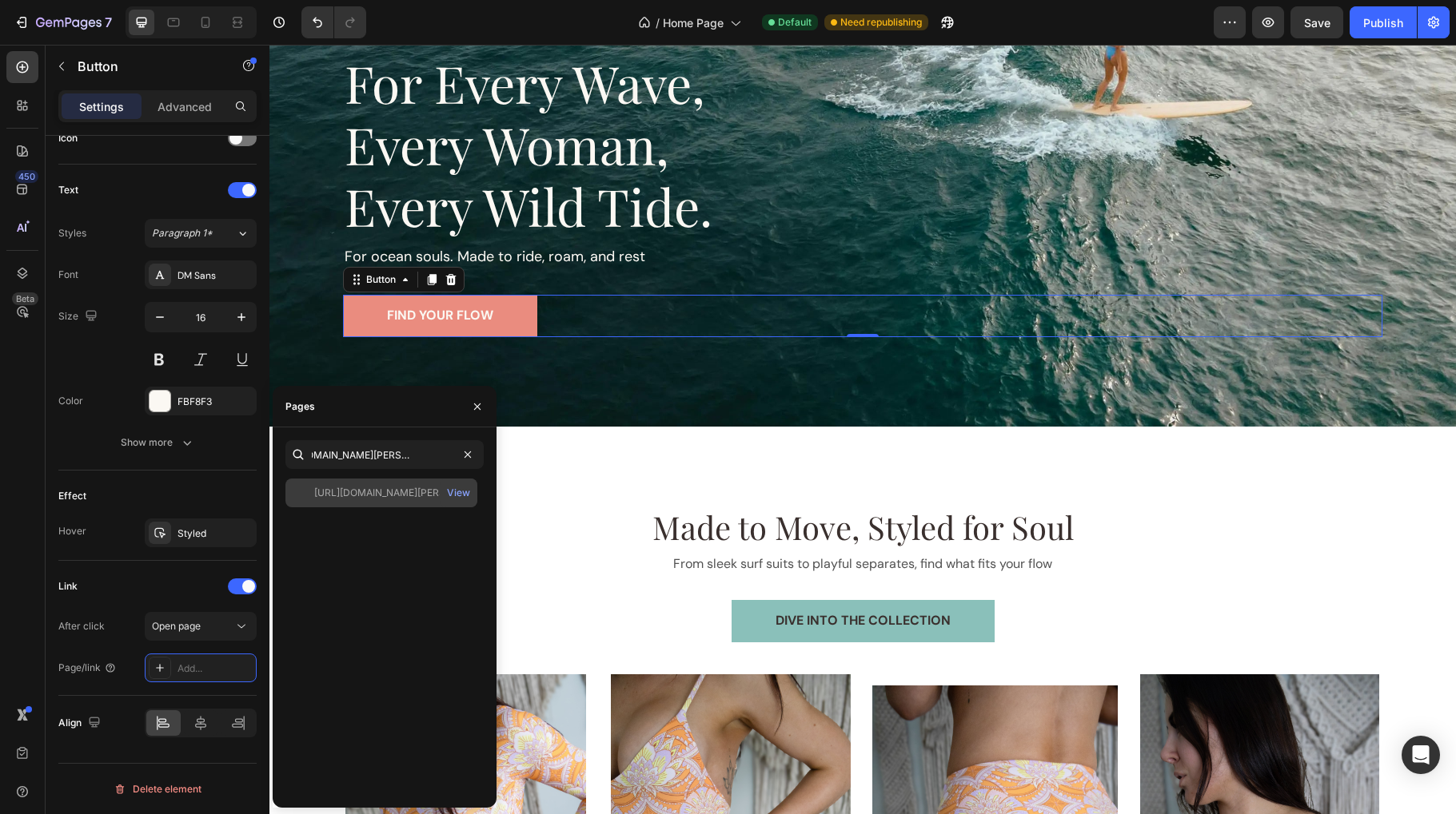
click at [415, 489] on div "[URL][DOMAIN_NAME][PERSON_NAME]" at bounding box center [391, 492] width 154 height 14
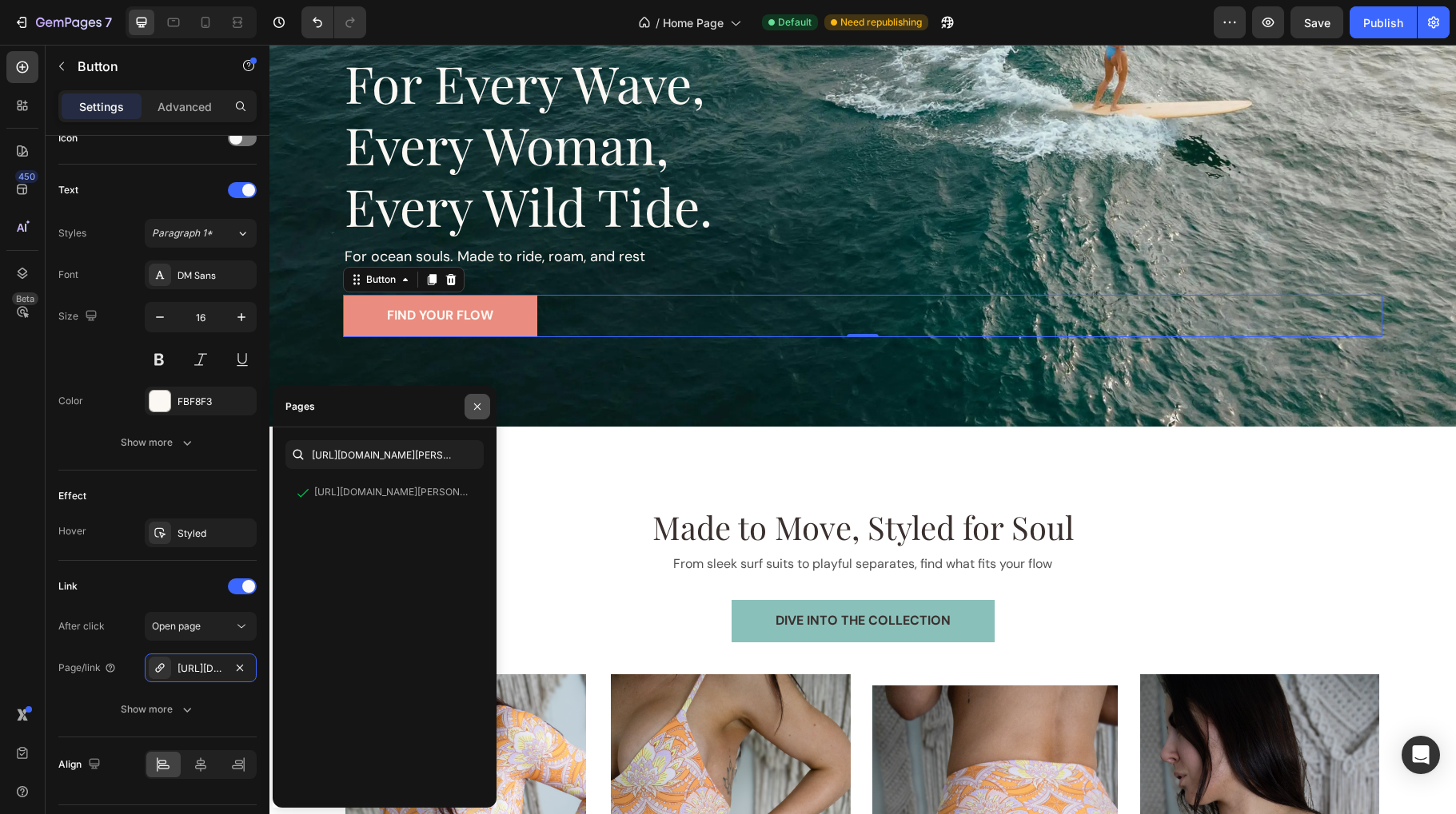
click at [478, 408] on icon "button" at bounding box center [477, 405] width 7 height 7
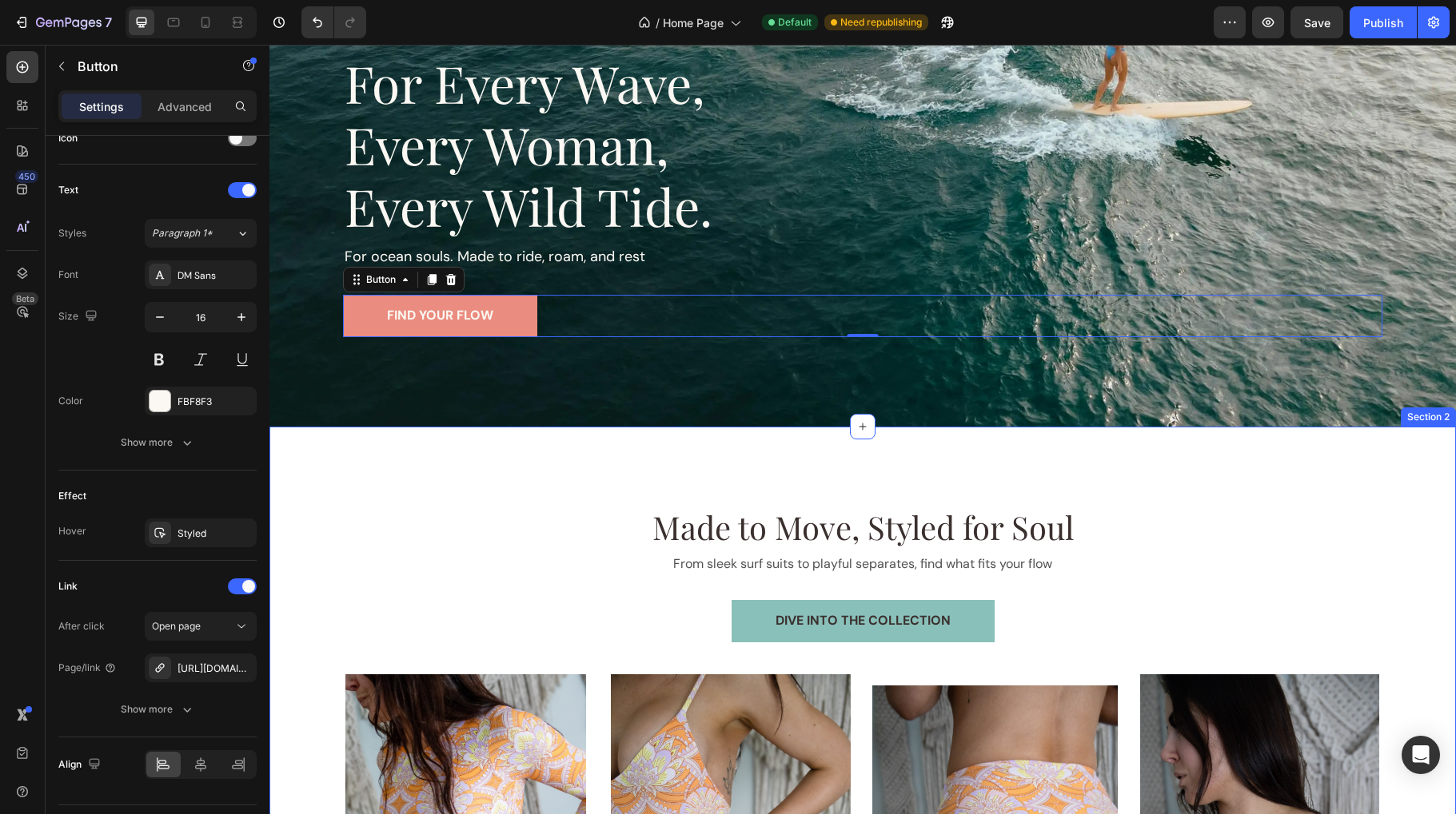
scroll to position [309, 0]
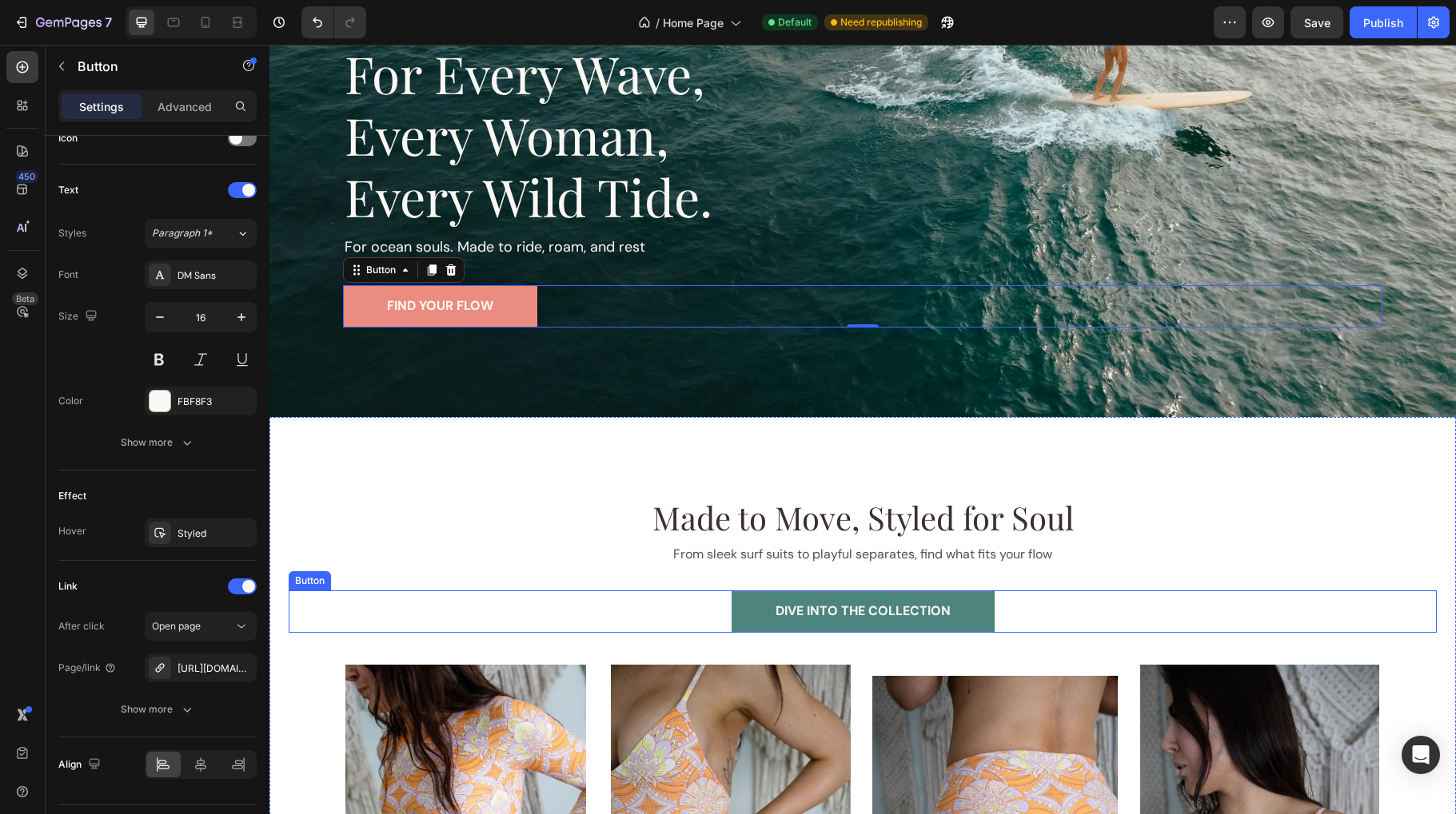
click at [758, 601] on link "DIVE INTO THE COLLECTION" at bounding box center [863, 611] width 263 height 42
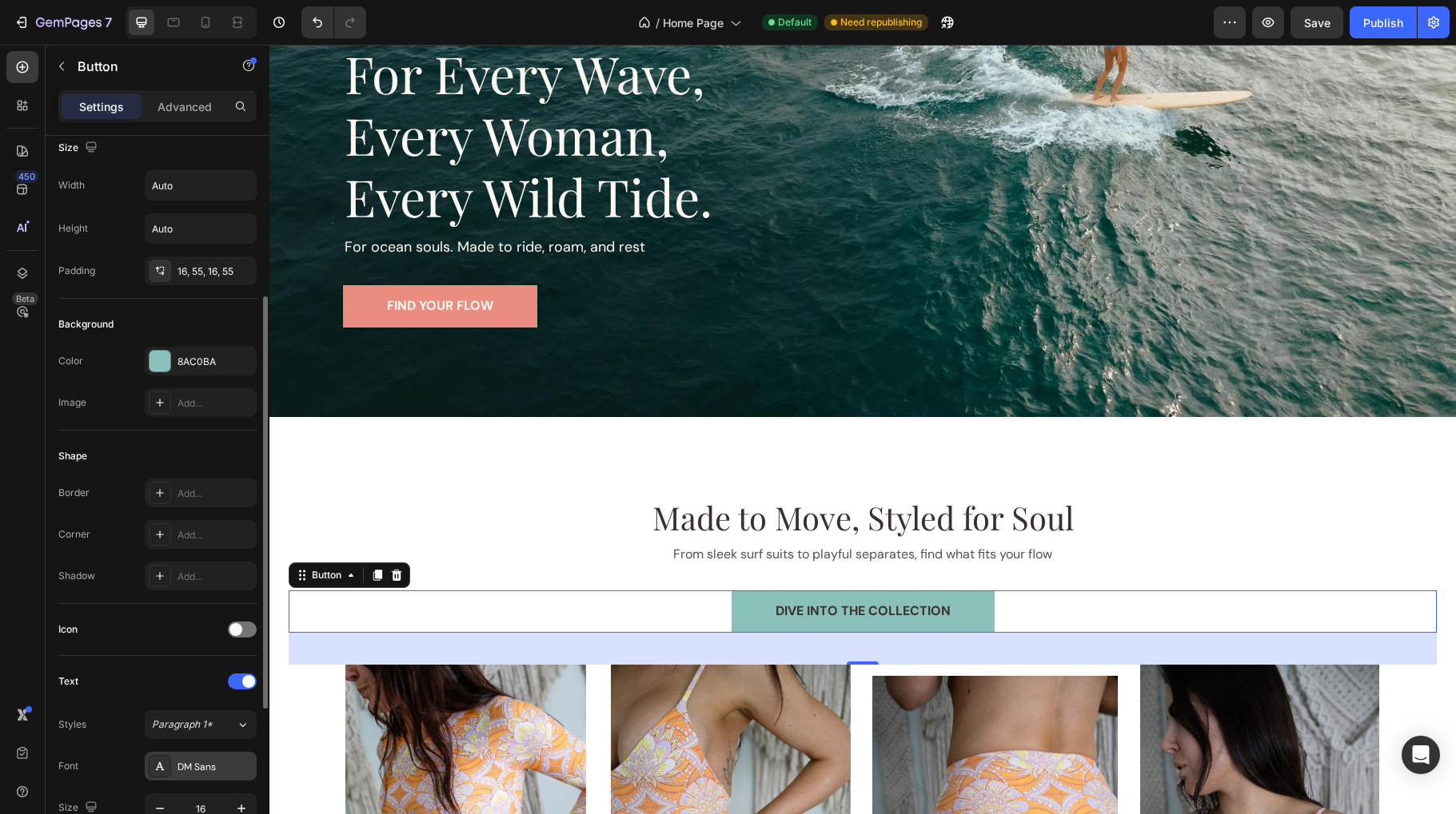
scroll to position [0, 0]
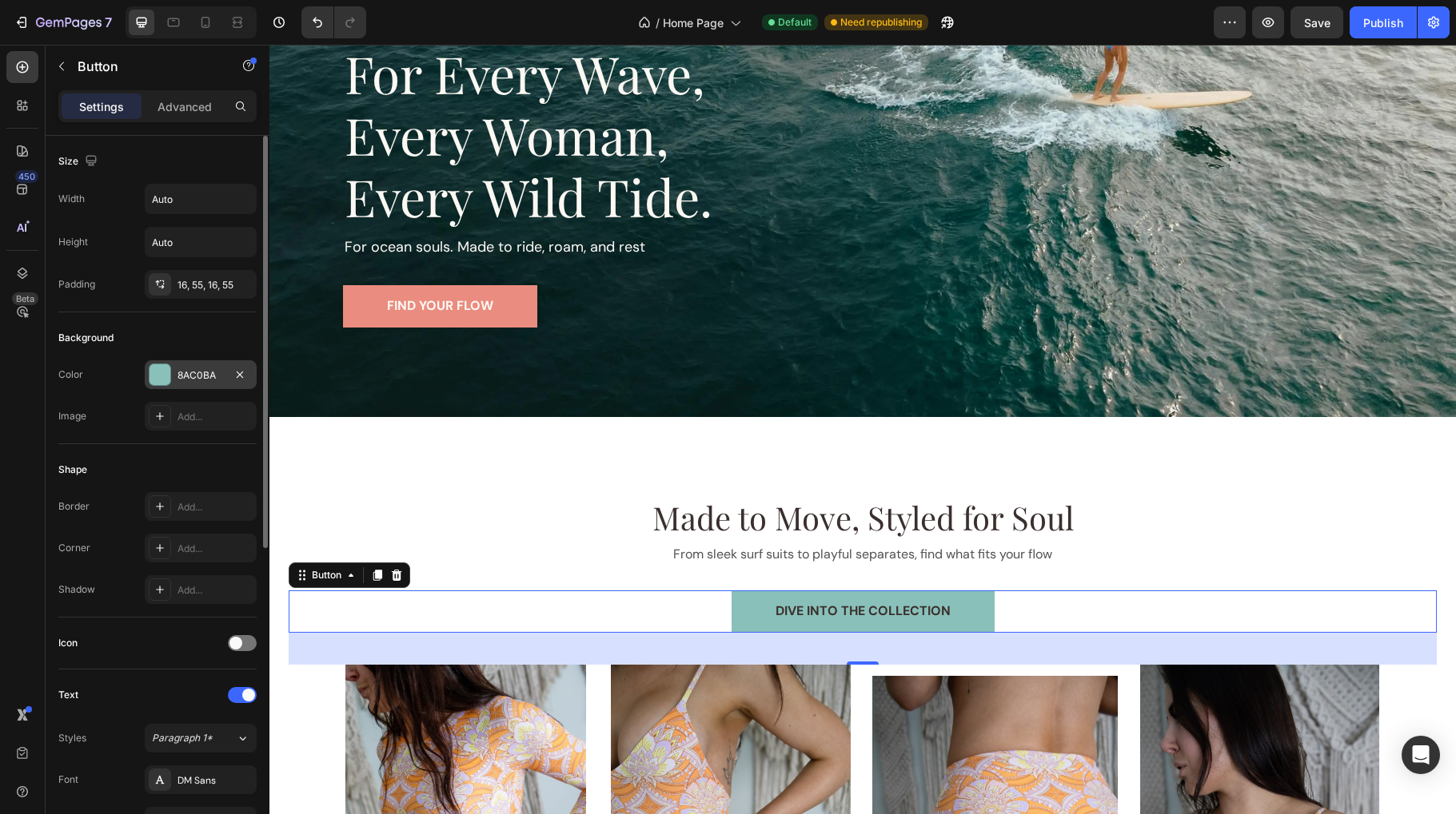
click at [189, 383] on div "8AC0BA" at bounding box center [200, 374] width 112 height 29
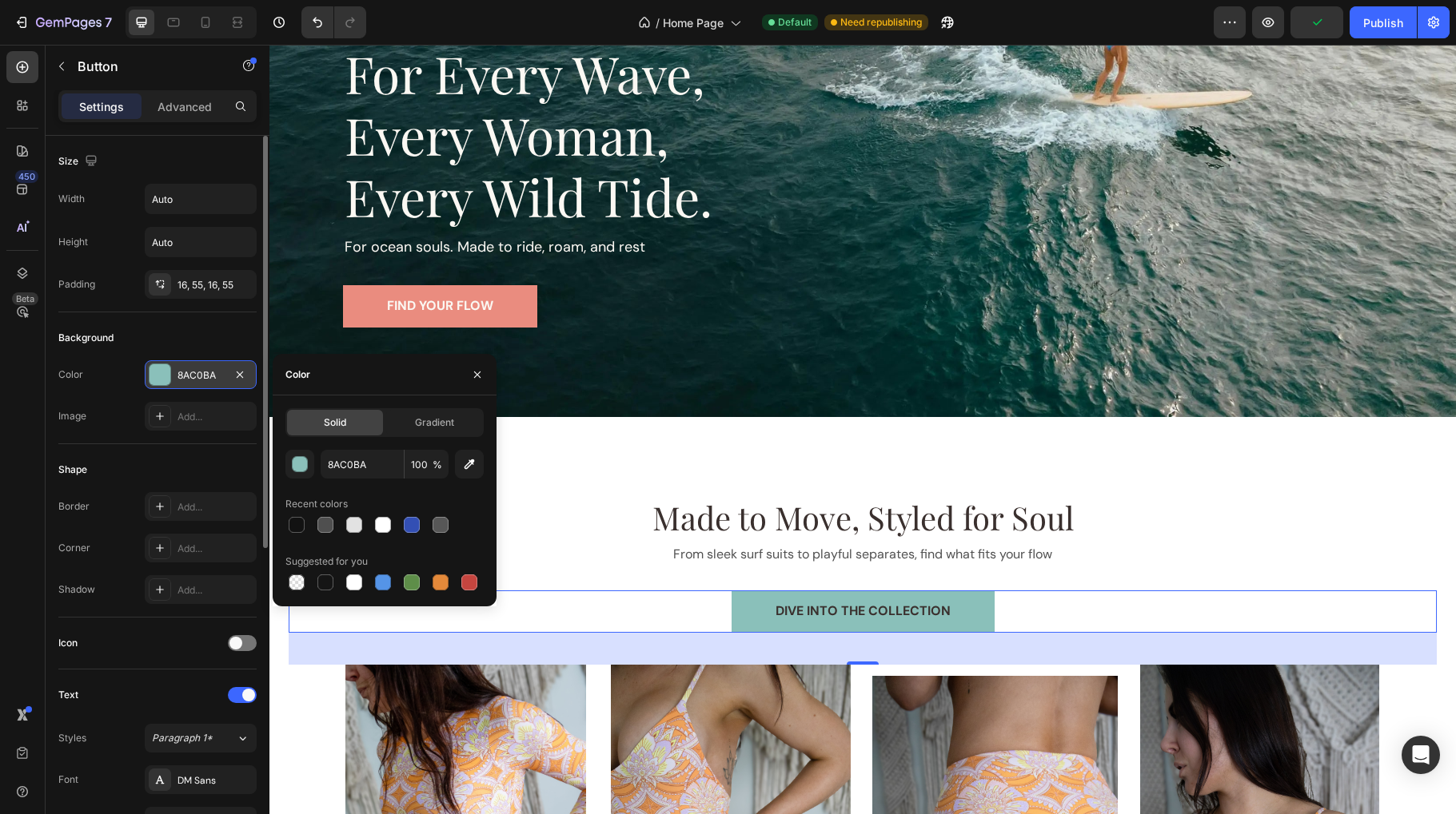
scroll to position [3, 0]
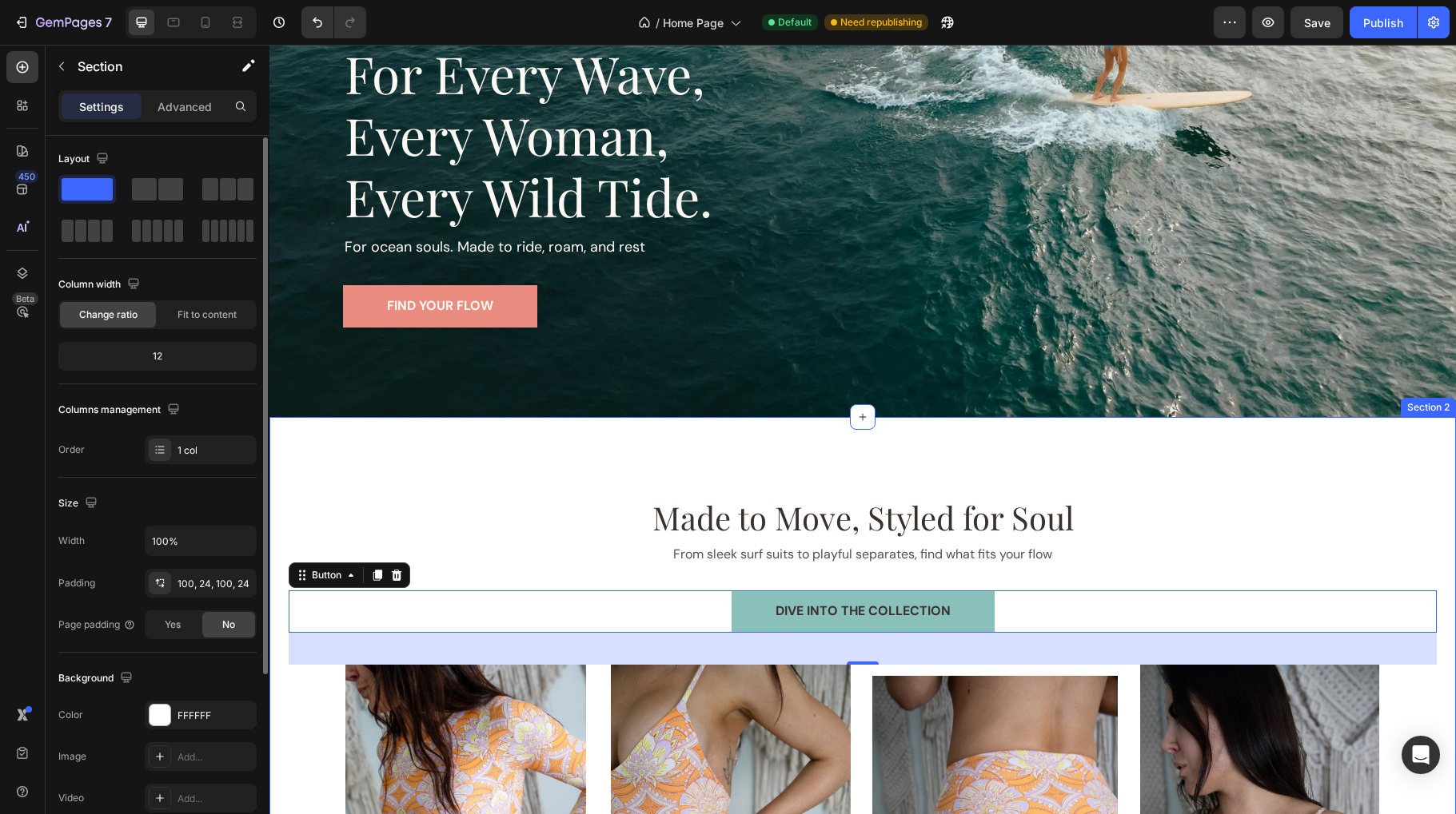
click at [535, 491] on div "Made to Move, Styled for Soul Heading From sleek surf suits to playful separate…" at bounding box center [862, 793] width 1187 height 753
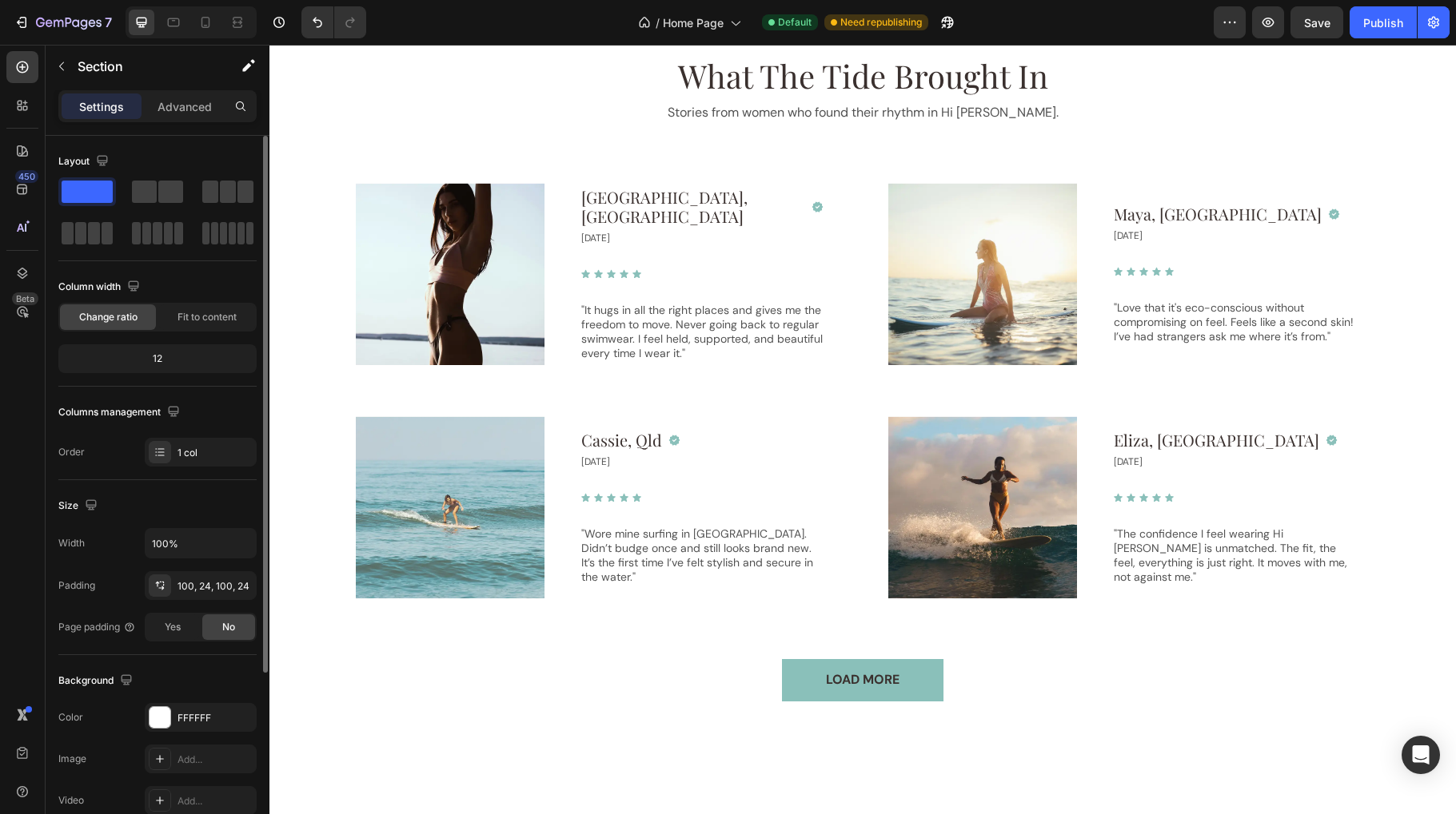
scroll to position [3034, 0]
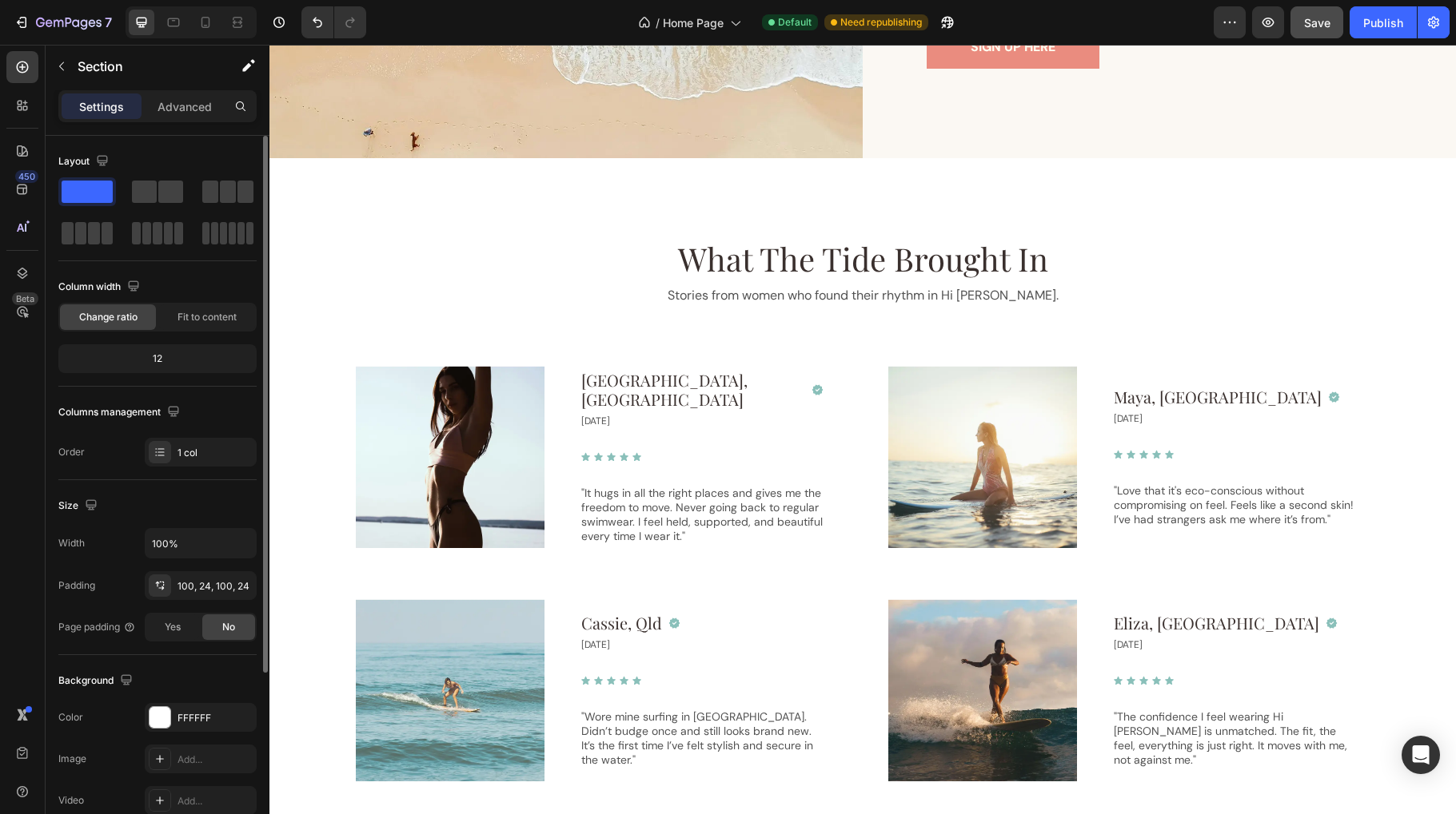
drag, startPoint x: 1375, startPoint y: 23, endPoint x: 1338, endPoint y: 14, distance: 38.1
click at [1375, 23] on div "Publish" at bounding box center [1383, 23] width 40 height 17
